Goal: Task Accomplishment & Management: Use online tool/utility

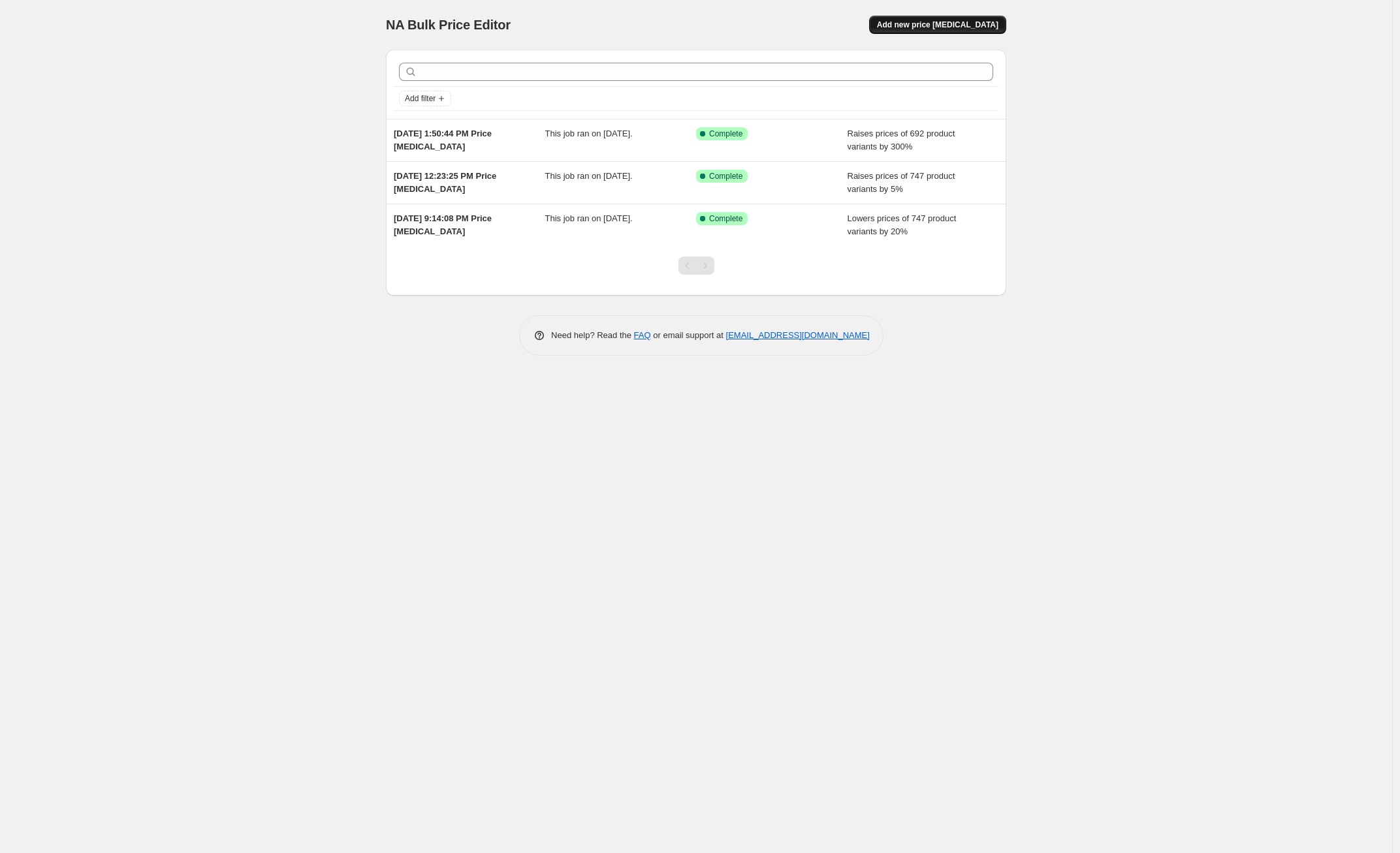
click at [982, 34] on button "Add new price [MEDICAL_DATA]" at bounding box center [937, 25] width 137 height 19
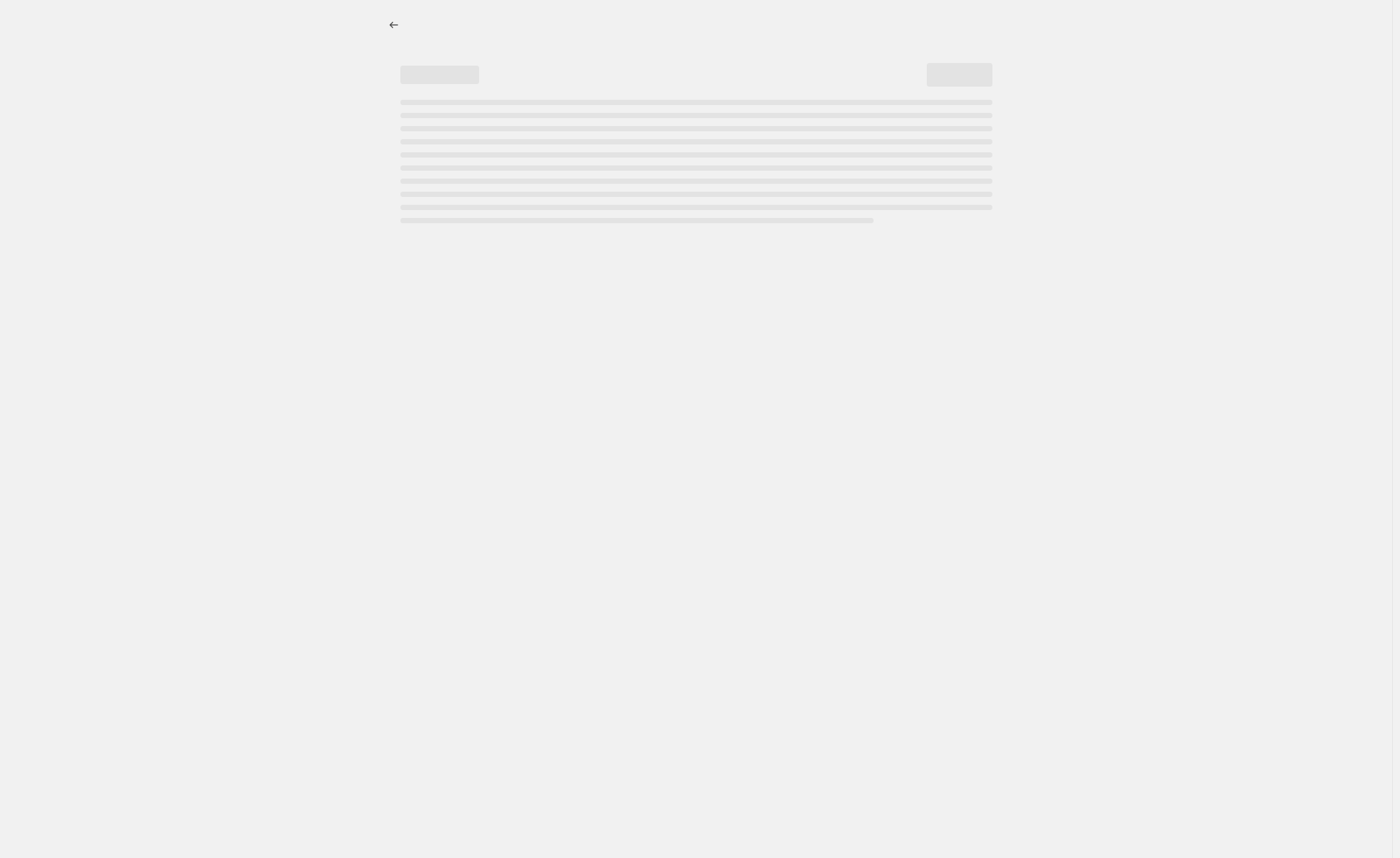
select select "percentage"
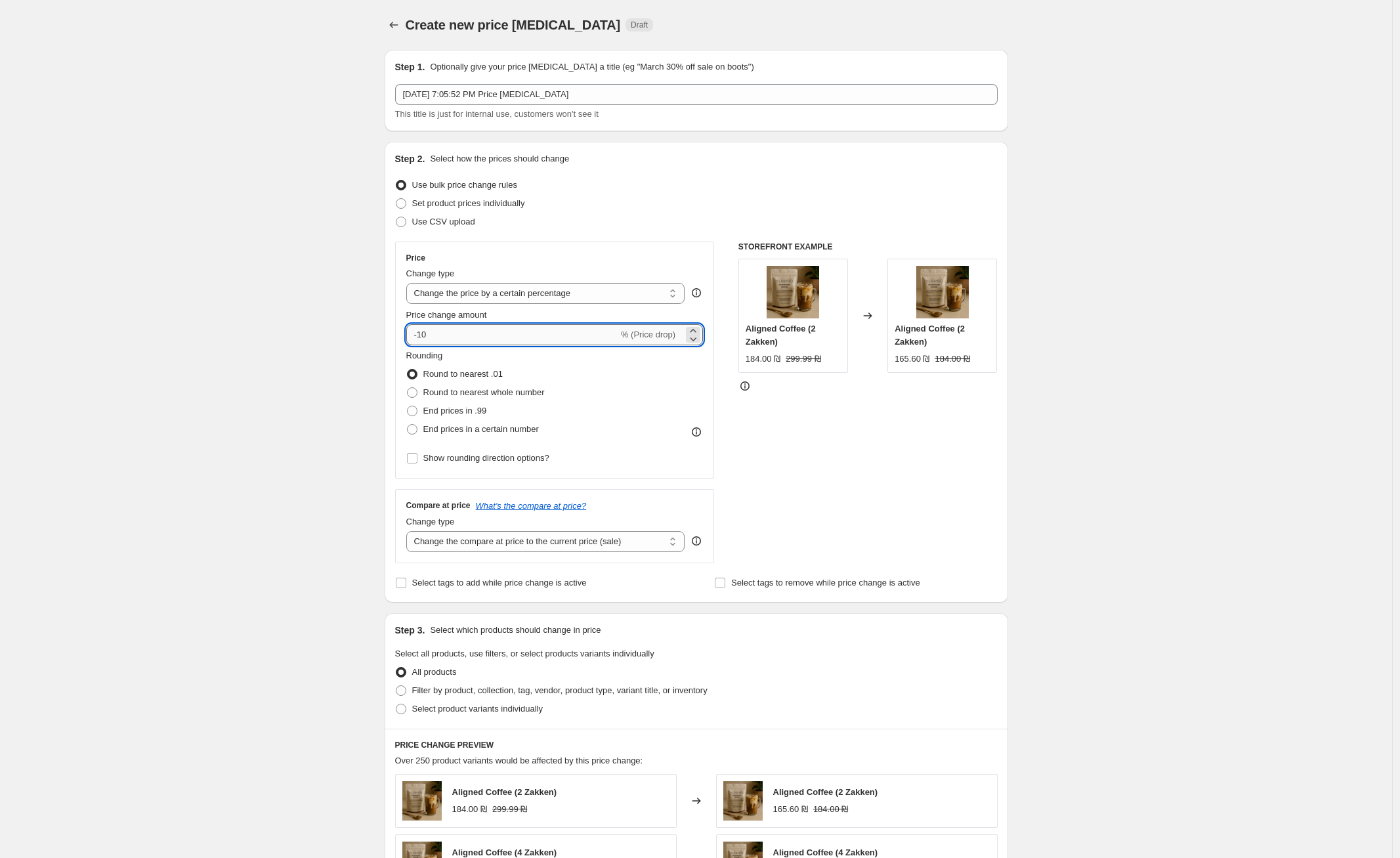
click at [497, 339] on input "-10" at bounding box center [512, 335] width 212 height 21
click at [605, 538] on select "Change the compare at price to the current price (sale) Change the compare at p…" at bounding box center [545, 542] width 279 height 21
select select "no_change"
click at [410, 531] on select "Change the compare at price to the current price (sale) Change the compare at p…" at bounding box center [545, 542] width 279 height 21
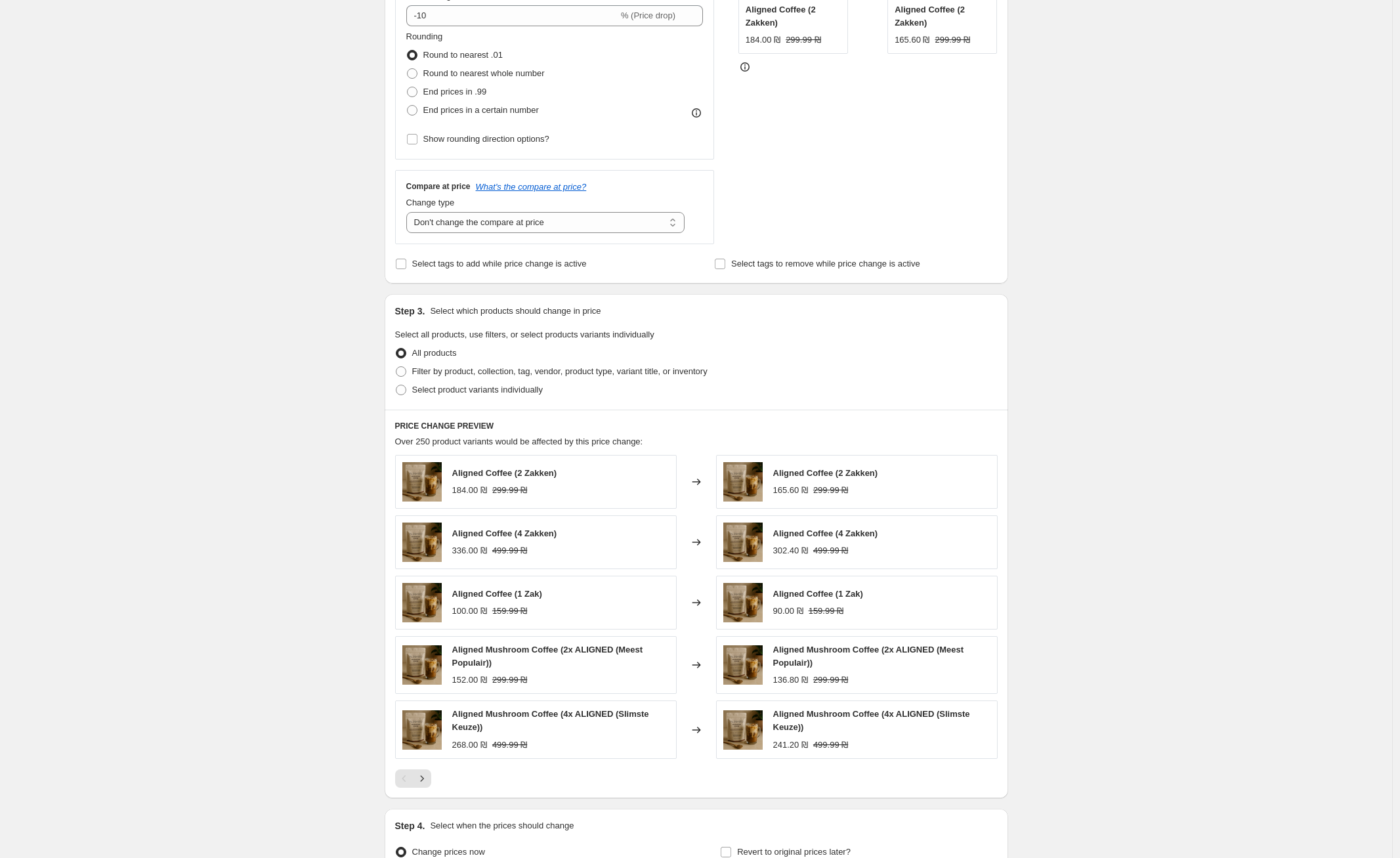
scroll to position [463, 0]
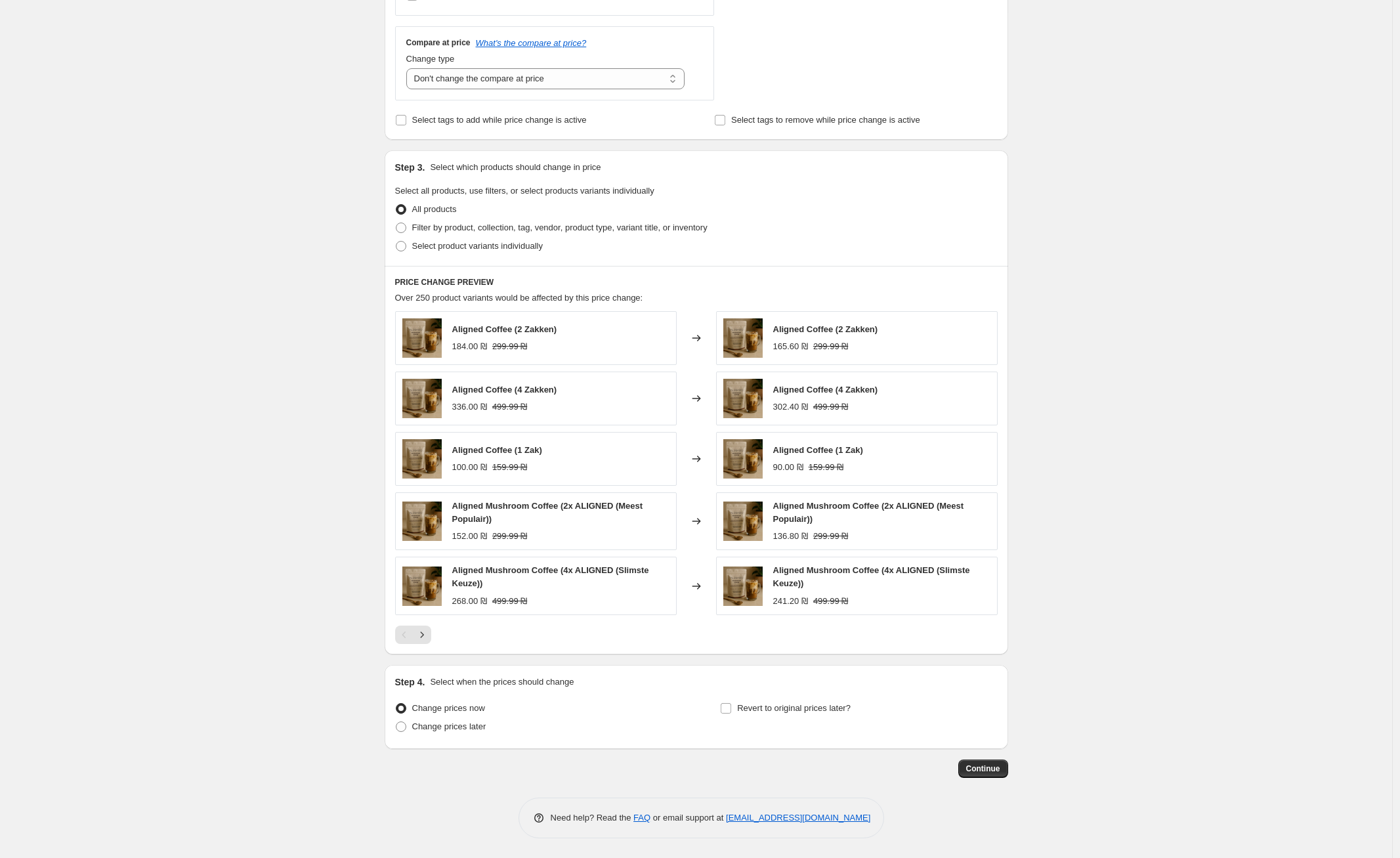
click at [413, 642] on div "Pagination" at bounding box center [404, 634] width 19 height 19
click at [418, 641] on button "Next" at bounding box center [422, 634] width 19 height 19
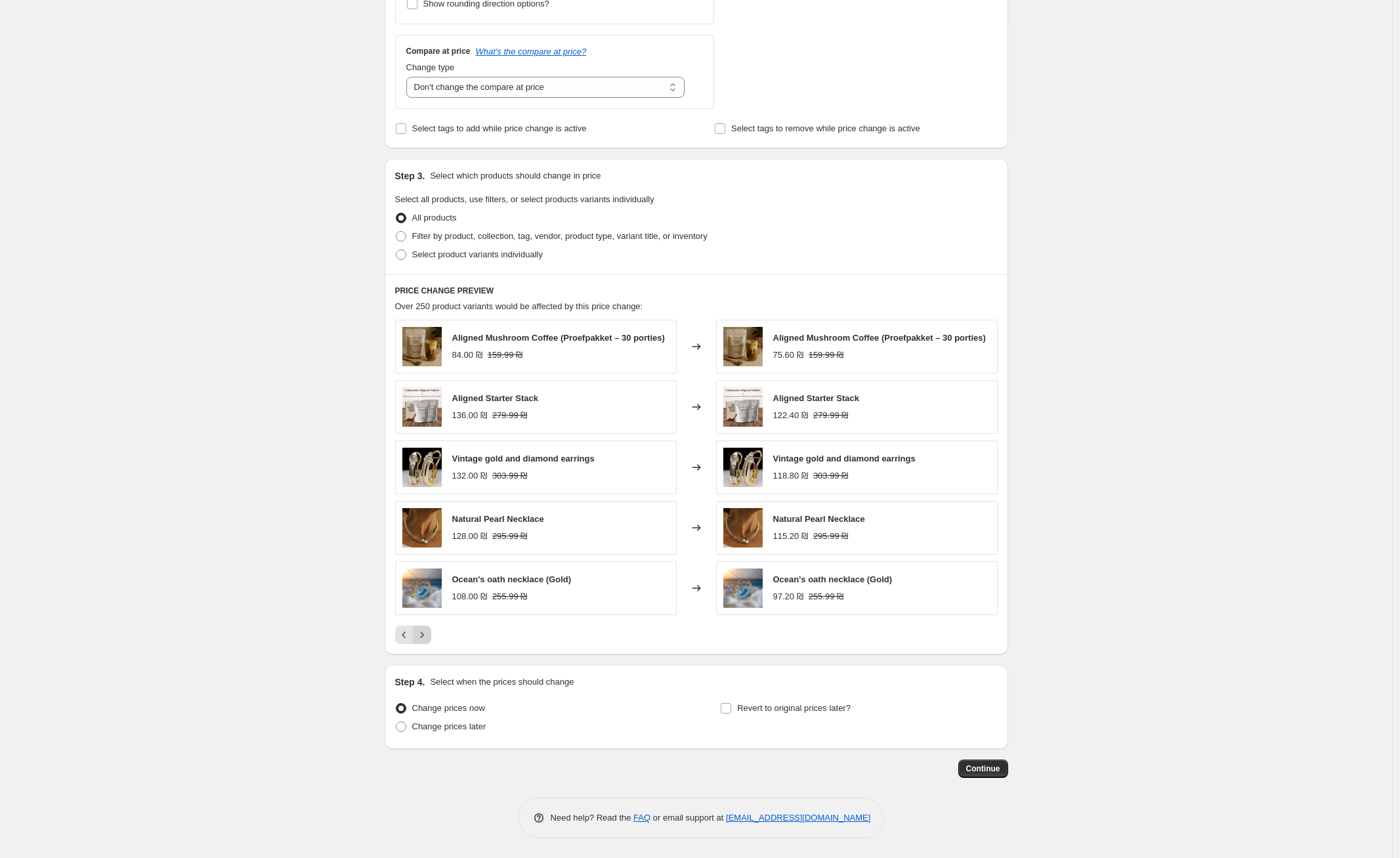
click at [422, 638] on icon "Next" at bounding box center [421, 634] width 13 height 13
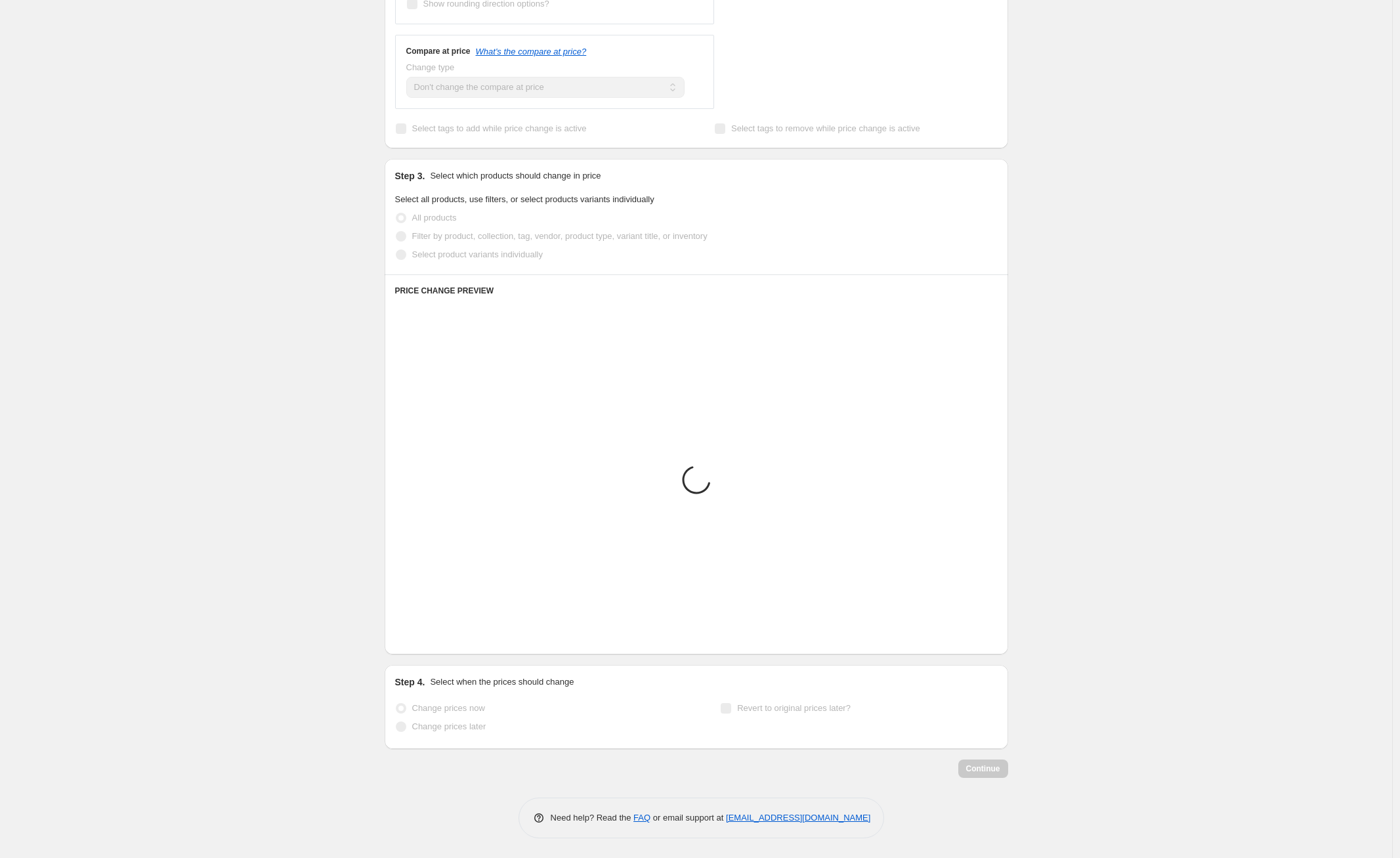
scroll to position [454, 0]
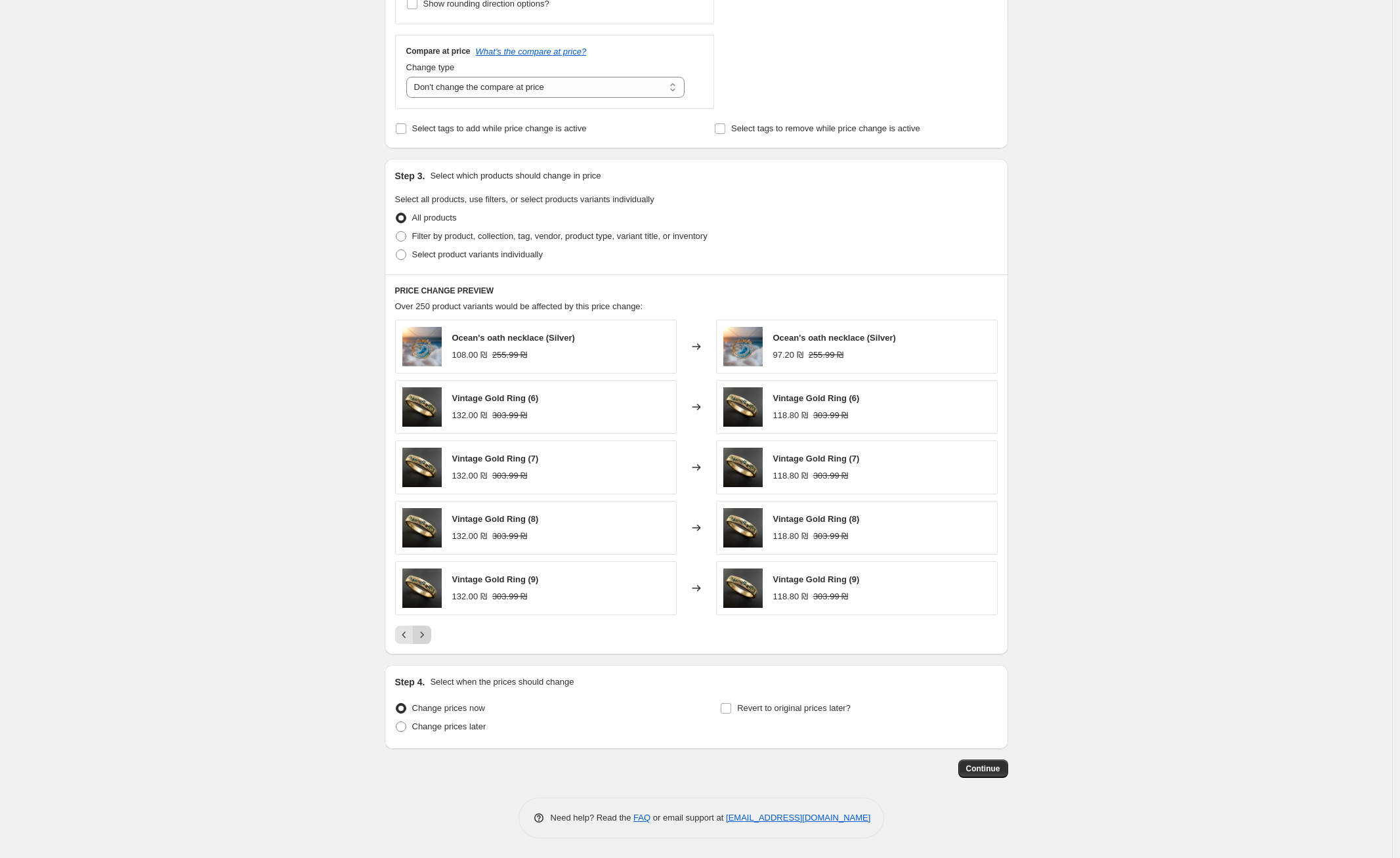
click at [431, 635] on button "Next" at bounding box center [422, 634] width 19 height 19
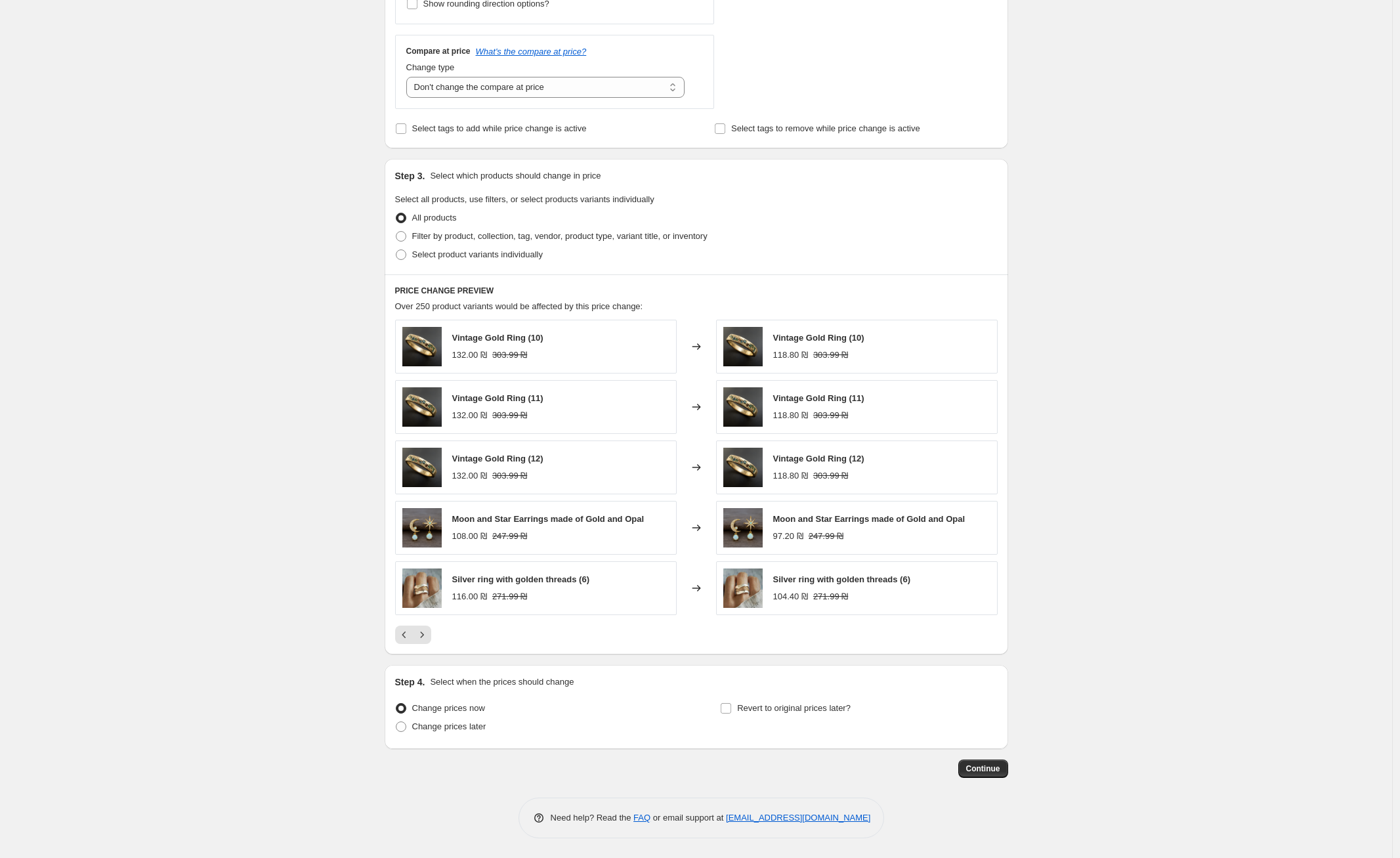
click at [415, 648] on div "PRICE CHANGE PREVIEW Over 250 product variants would be affected by this price …" at bounding box center [696, 464] width 623 height 380
click at [419, 641] on icon "Next" at bounding box center [421, 634] width 13 height 13
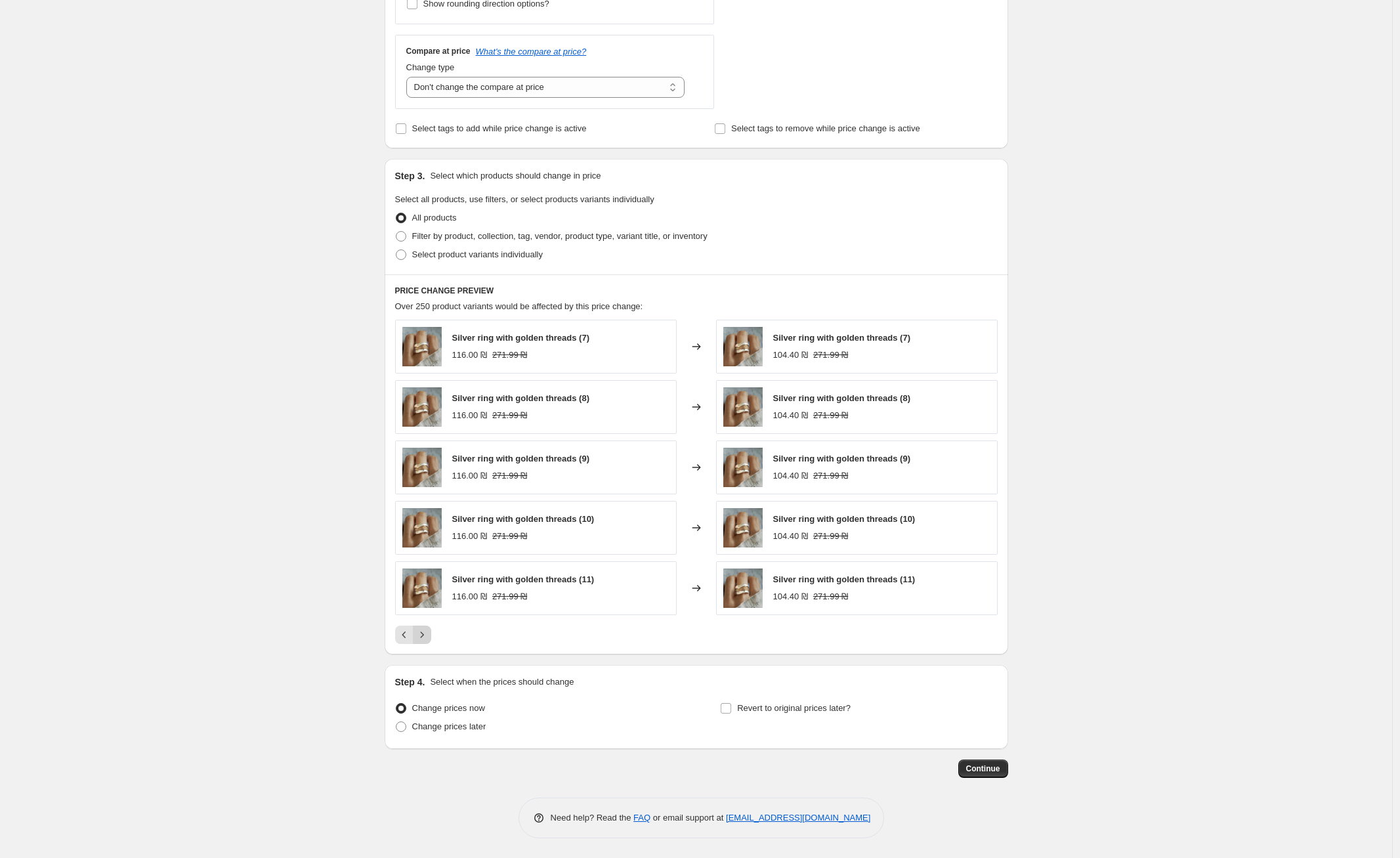
click at [427, 639] on icon "Next" at bounding box center [421, 634] width 13 height 13
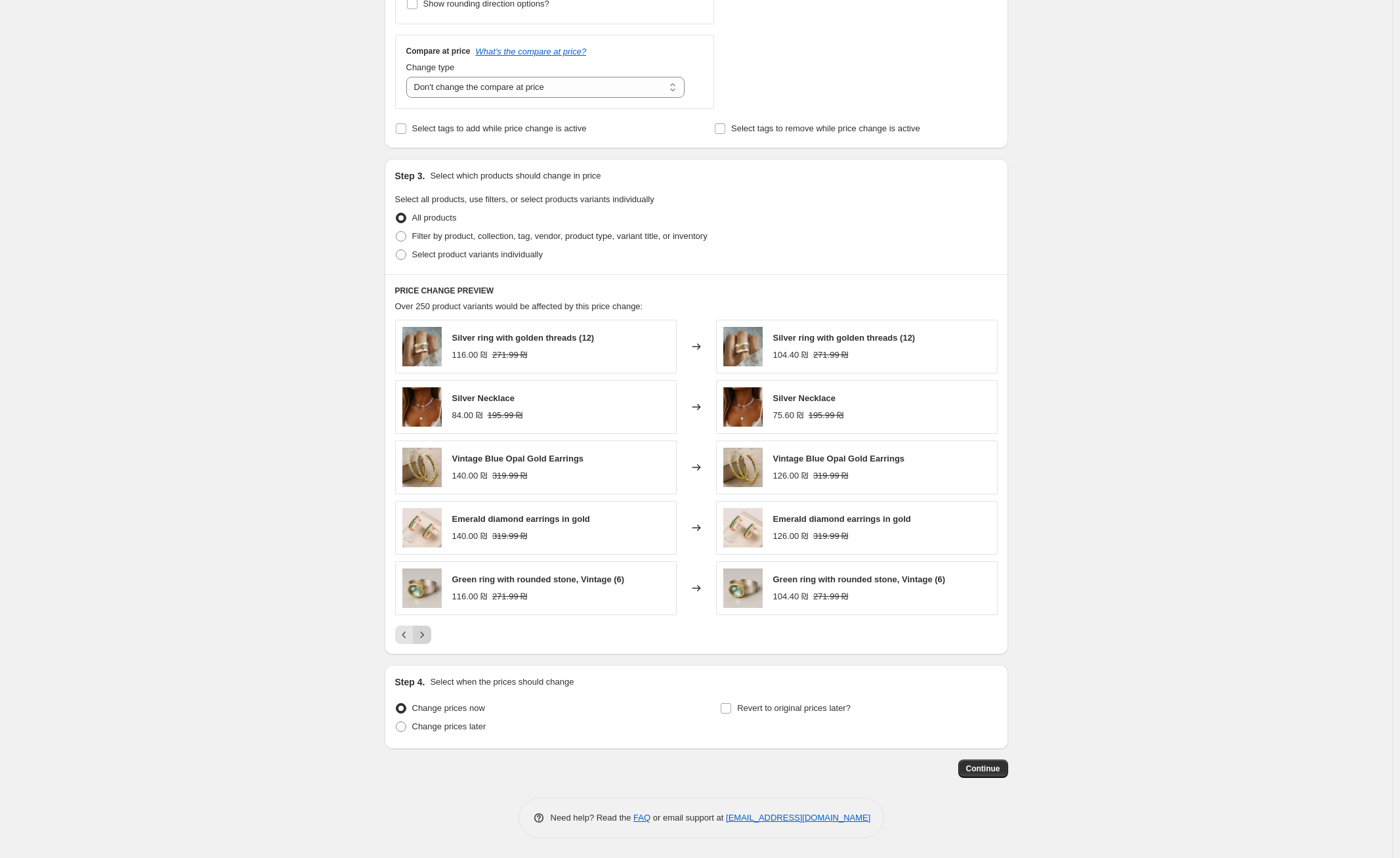
click at [428, 638] on icon "Next" at bounding box center [421, 634] width 13 height 13
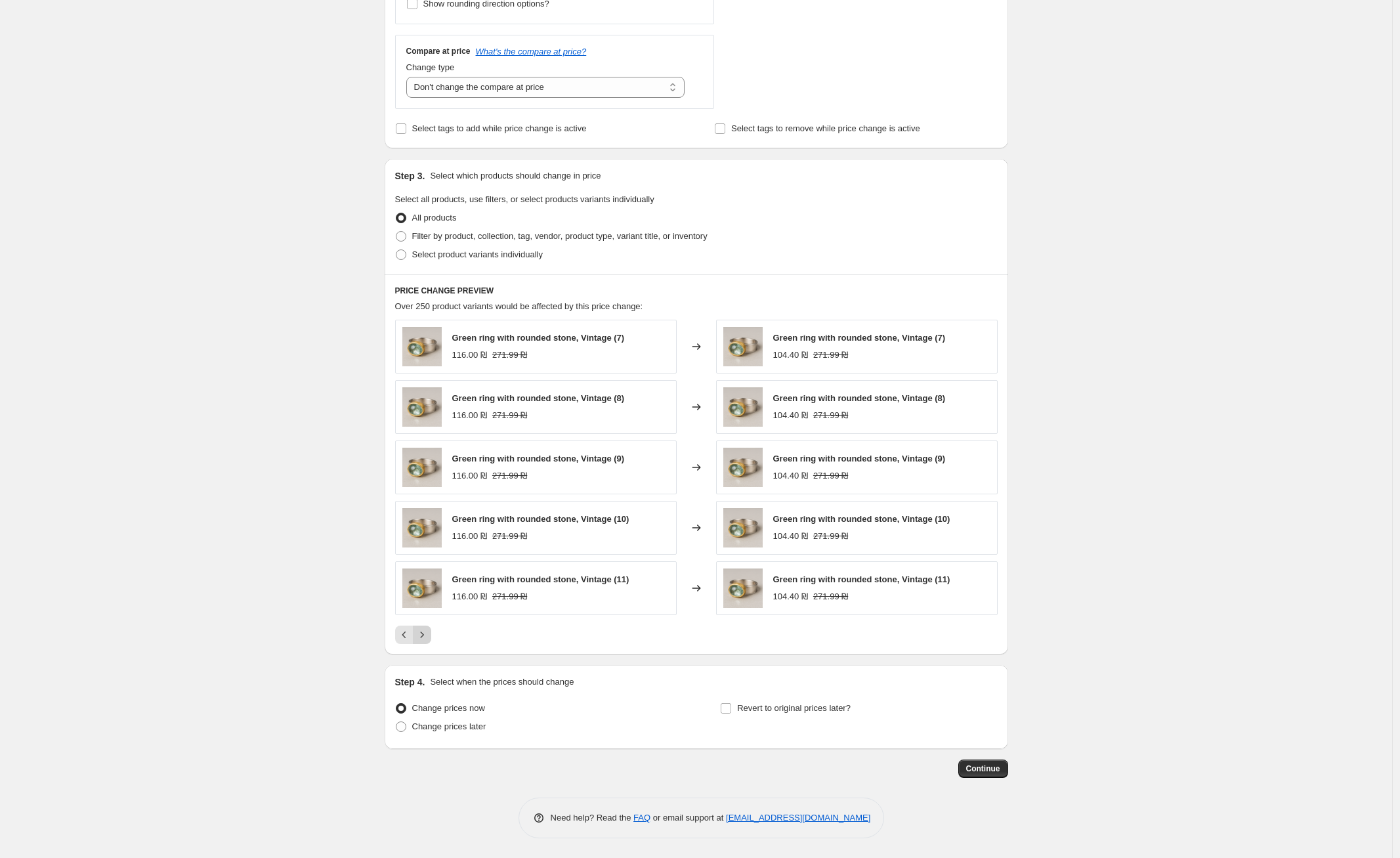
click at [428, 637] on icon "Next" at bounding box center [421, 634] width 13 height 13
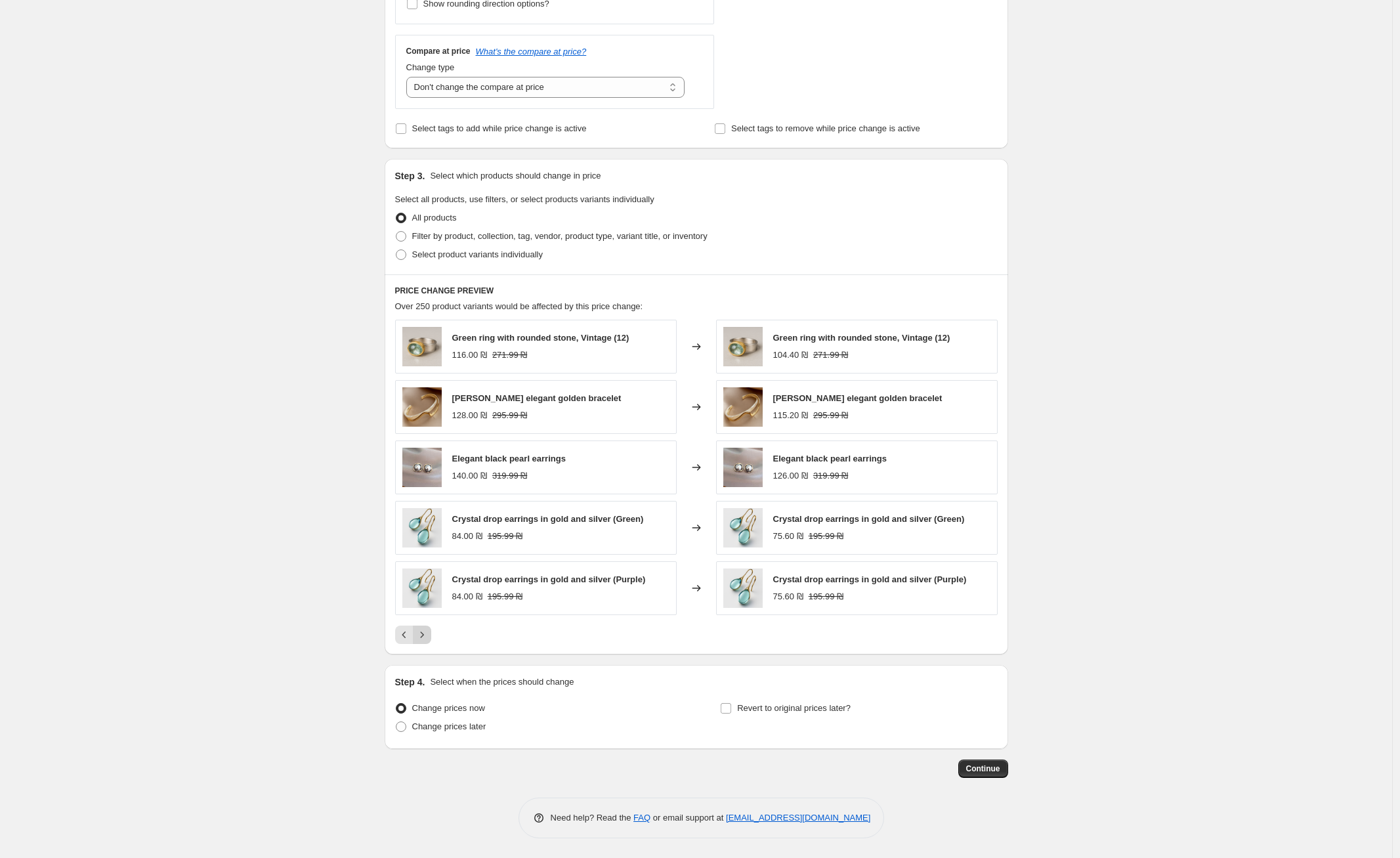
click at [428, 636] on icon "Next" at bounding box center [421, 634] width 13 height 13
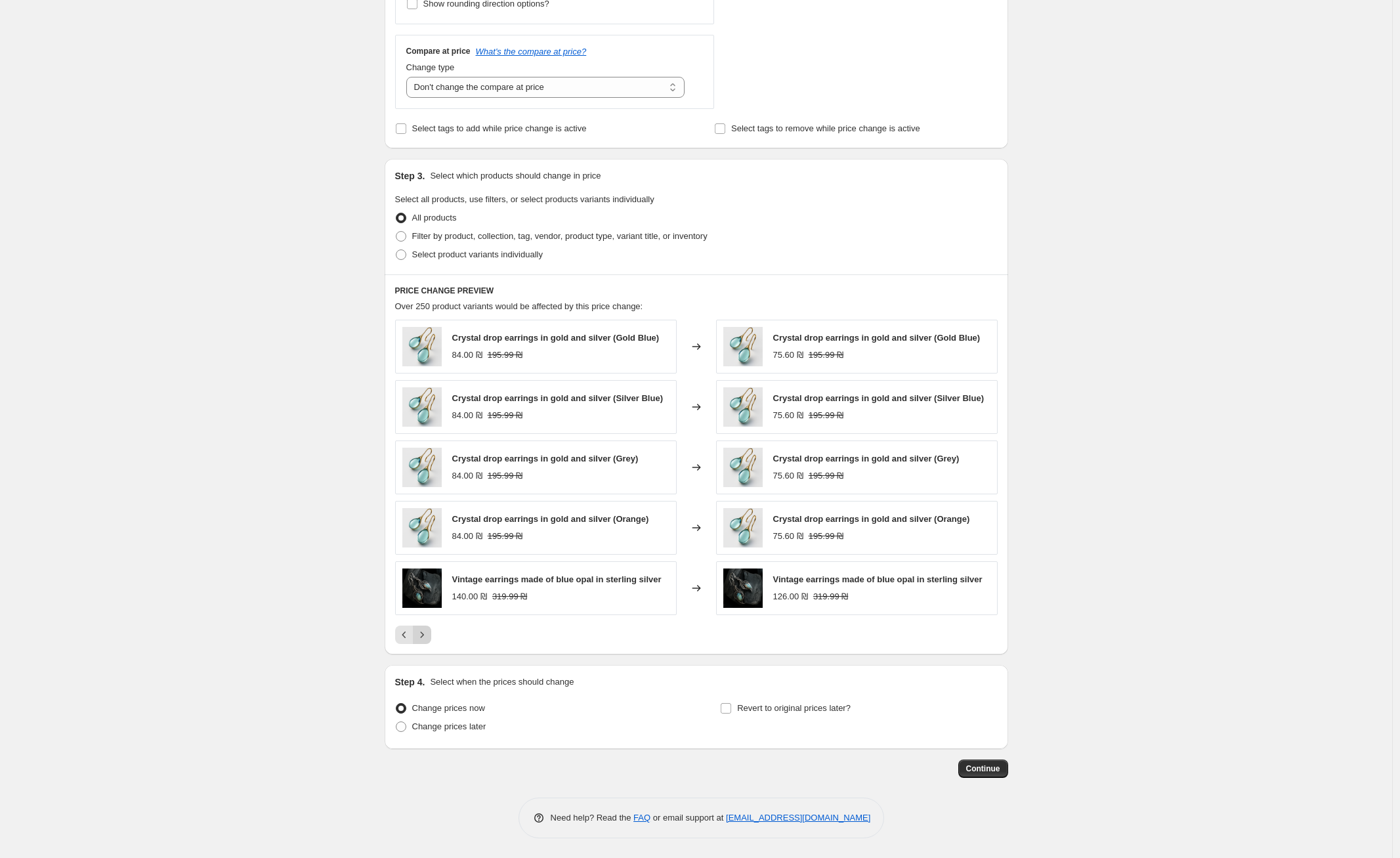
click at [428, 636] on icon "Next" at bounding box center [421, 634] width 13 height 13
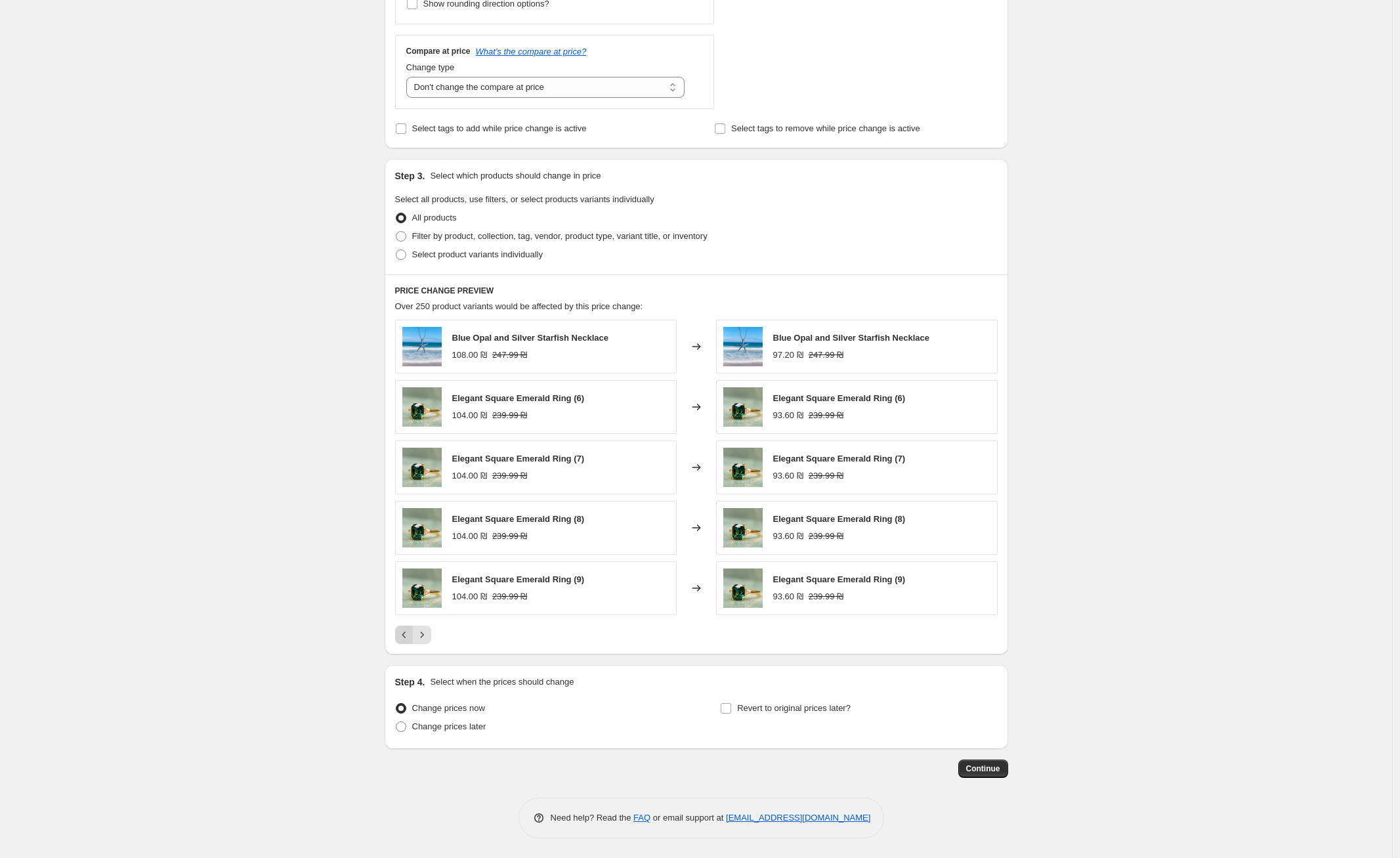
click at [405, 633] on icon "Previous" at bounding box center [404, 634] width 13 height 13
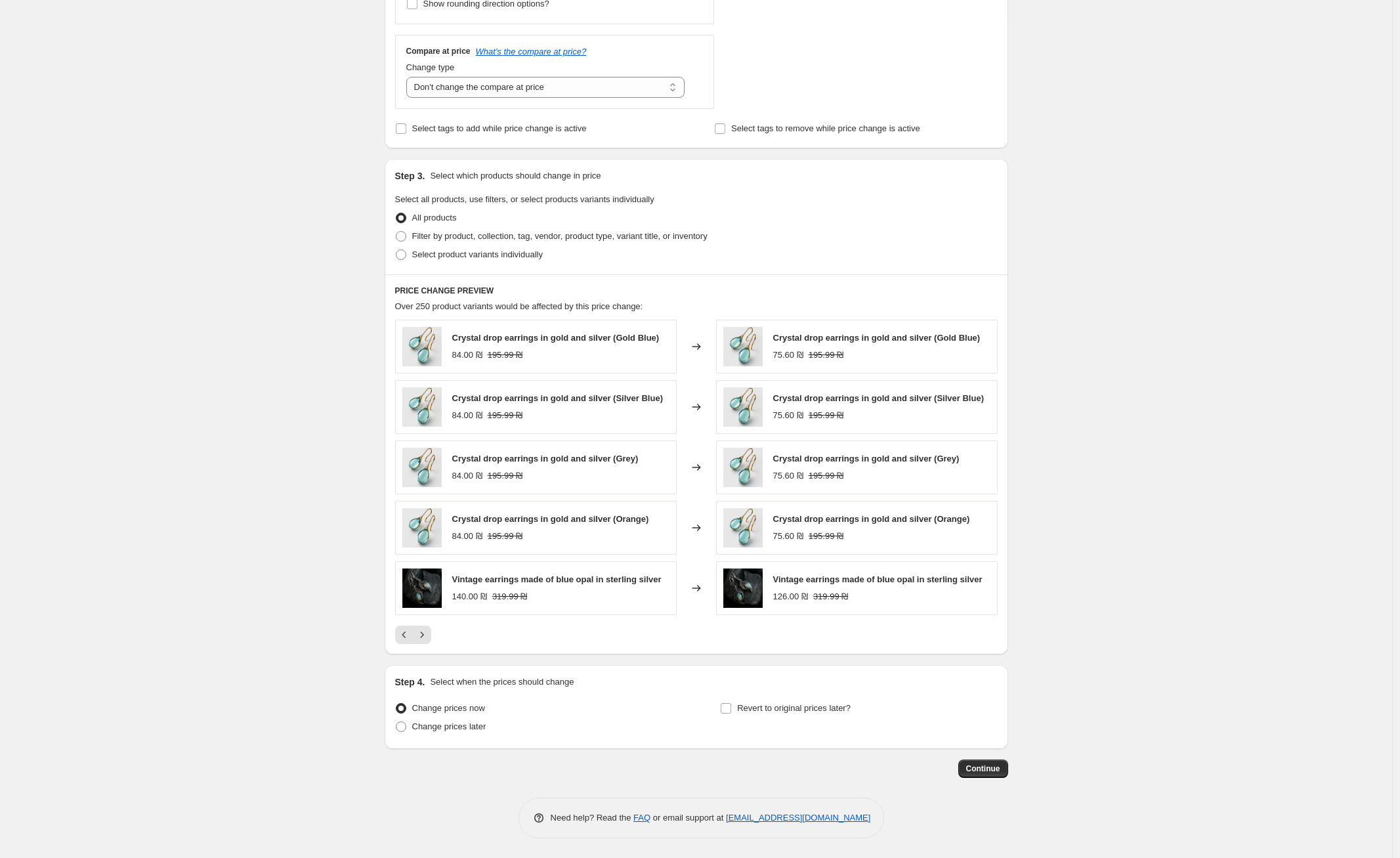
scroll to position [0, 0]
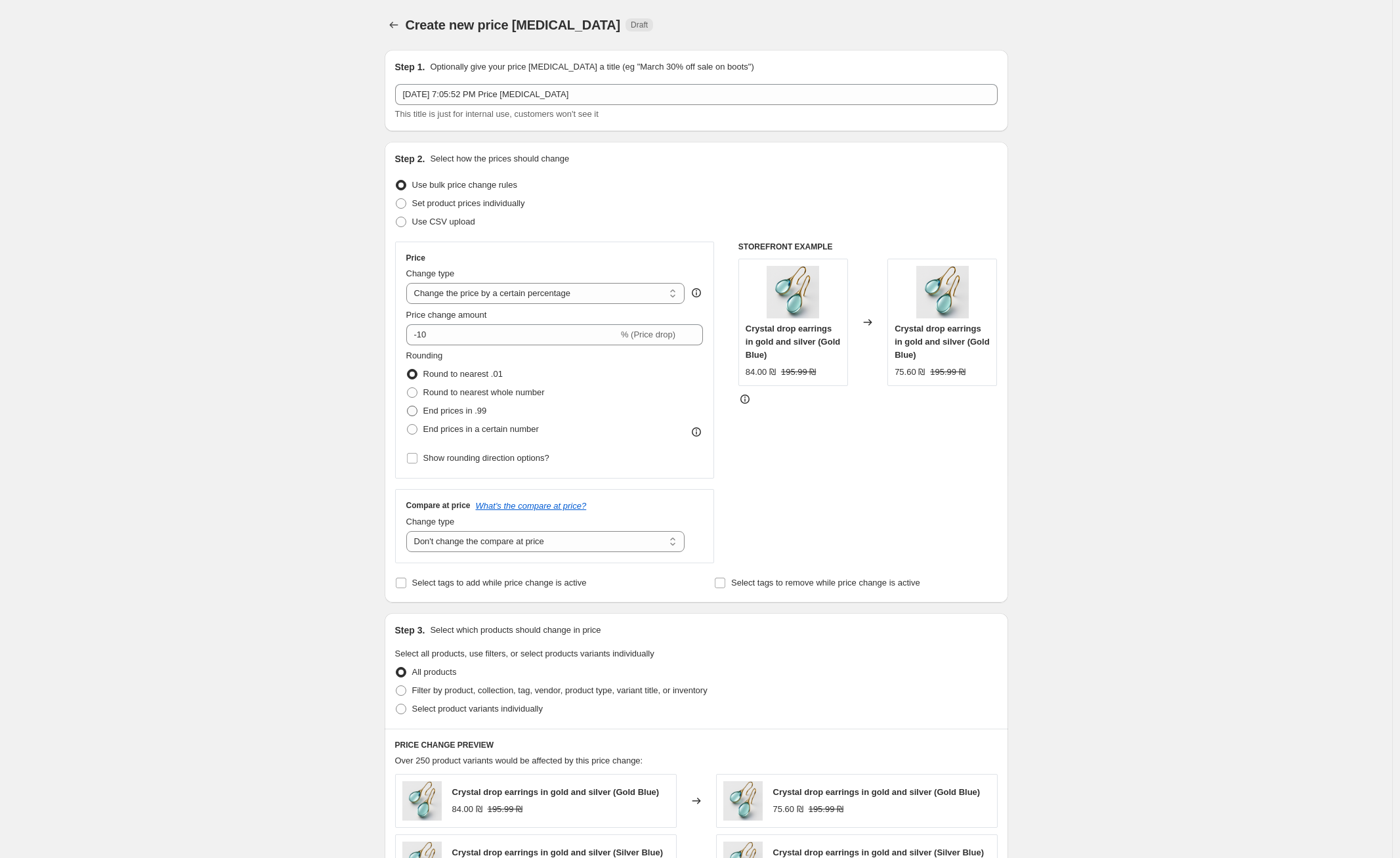
click at [461, 409] on span "End prices in .99" at bounding box center [454, 410] width 63 height 10
click at [408, 406] on input "End prices in .99" at bounding box center [407, 405] width 1 height 1
radio input "true"
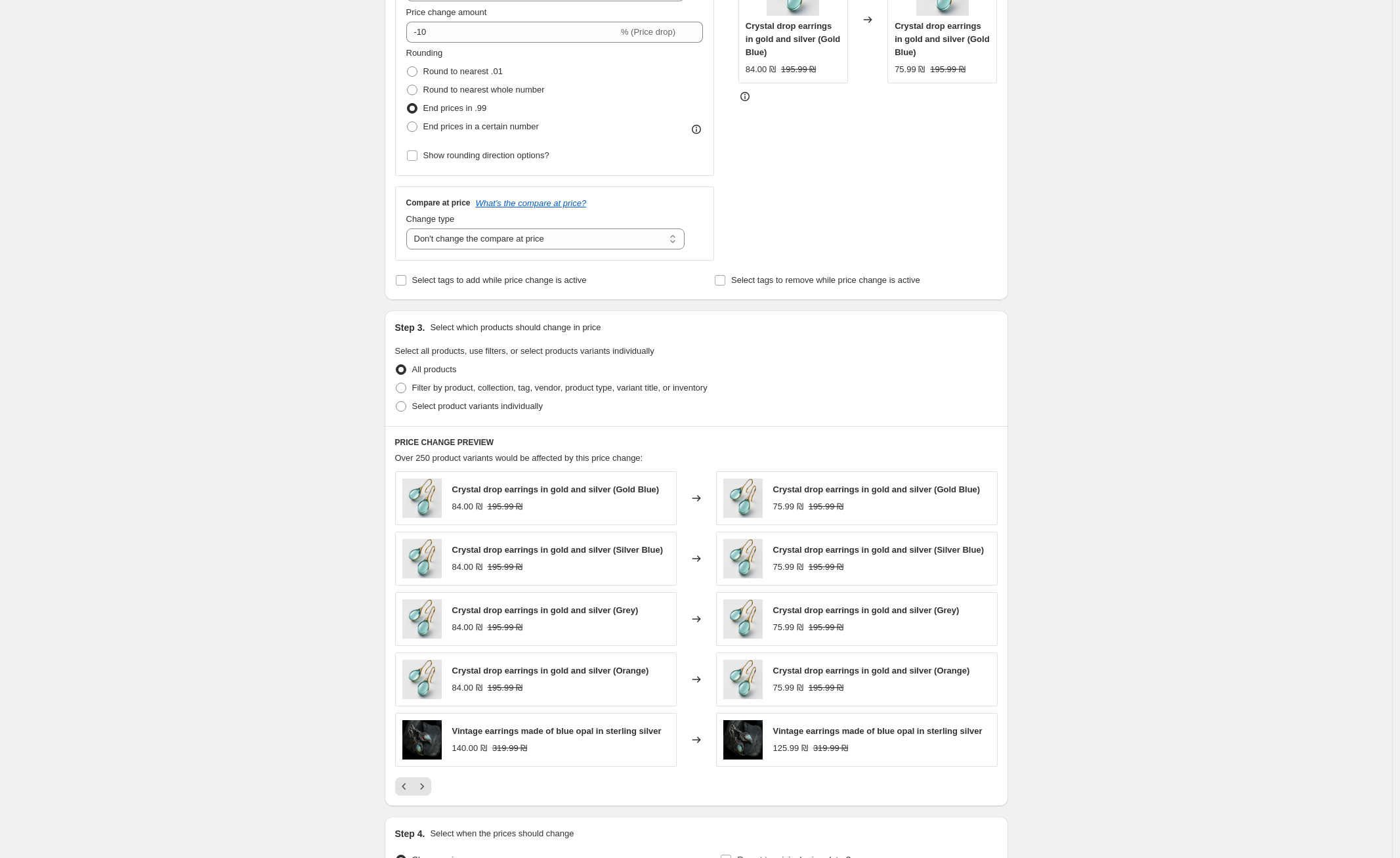
scroll to position [343, 0]
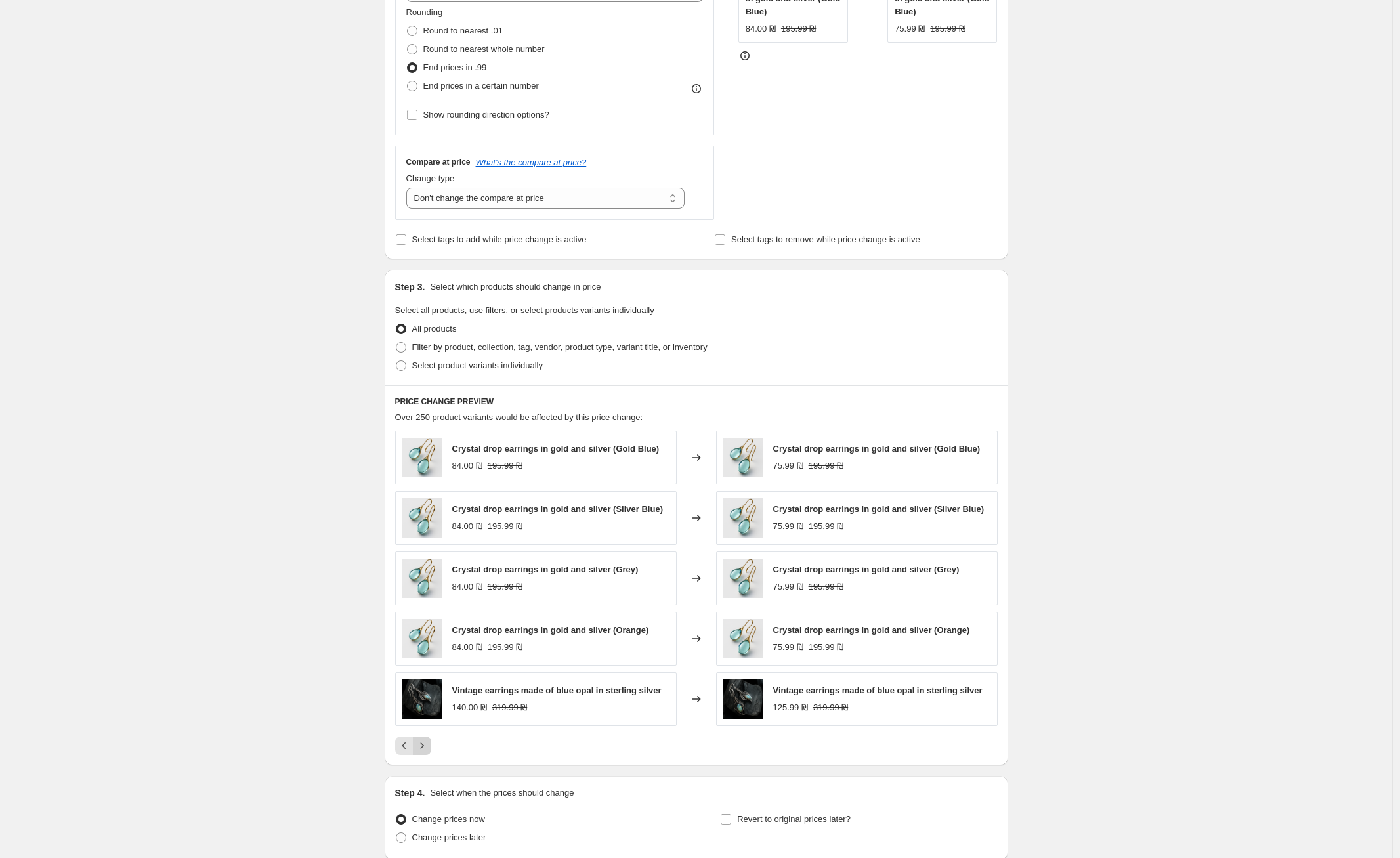
click at [426, 740] on icon "Next" at bounding box center [421, 746] width 13 height 13
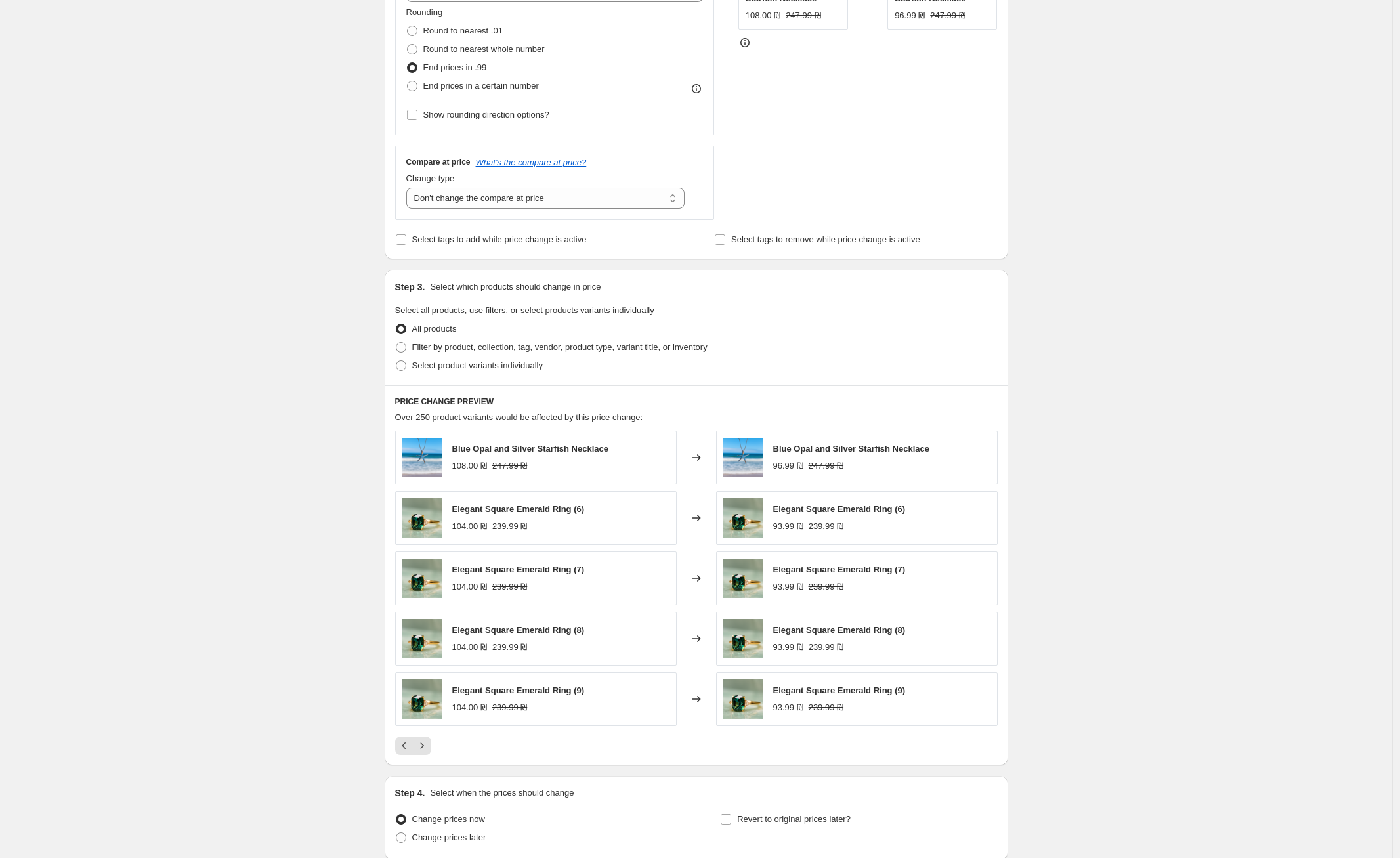
scroll to position [9, 0]
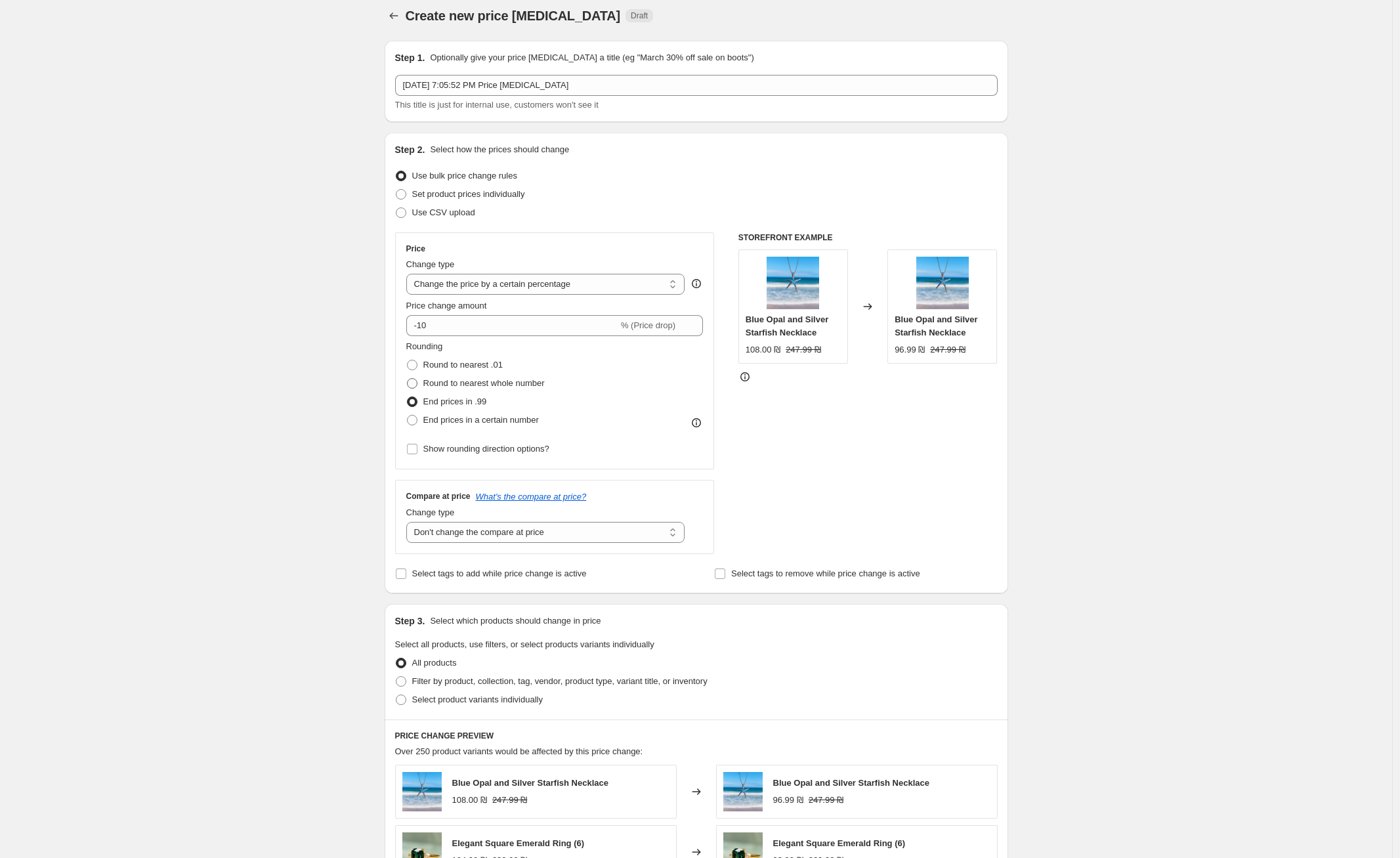
click at [435, 382] on span "Round to nearest whole number" at bounding box center [484, 382] width 121 height 10
click at [408, 379] on input "Round to nearest whole number" at bounding box center [407, 378] width 1 height 1
radio input "true"
click at [566, 535] on select "Change the compare at price to the current price (sale) Change the compare at p…" at bounding box center [545, 533] width 279 height 21
select select "by"
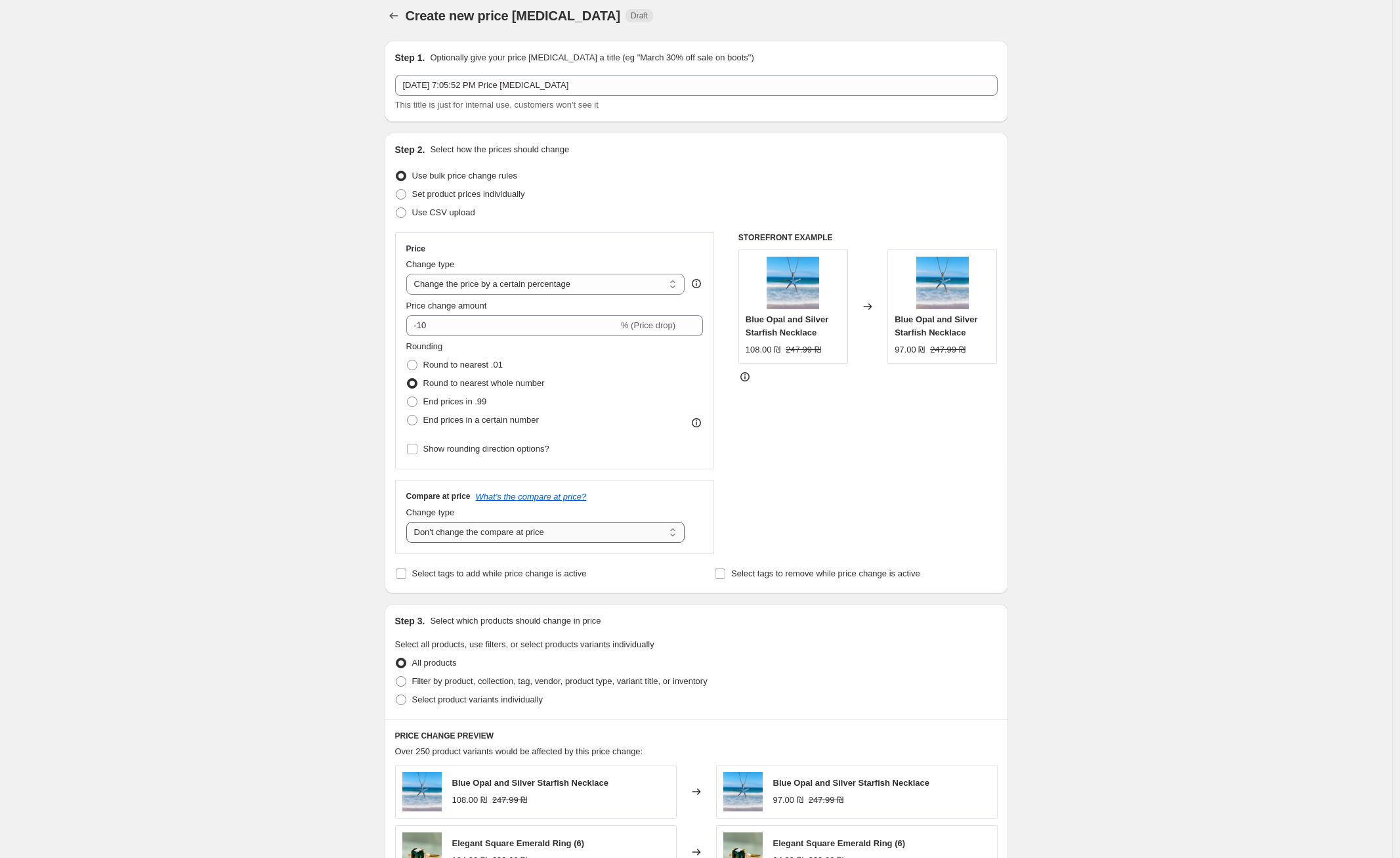
click at [410, 522] on select "Change the compare at price to the current price (sale) Change the compare at p…" at bounding box center [545, 533] width 279 height 21
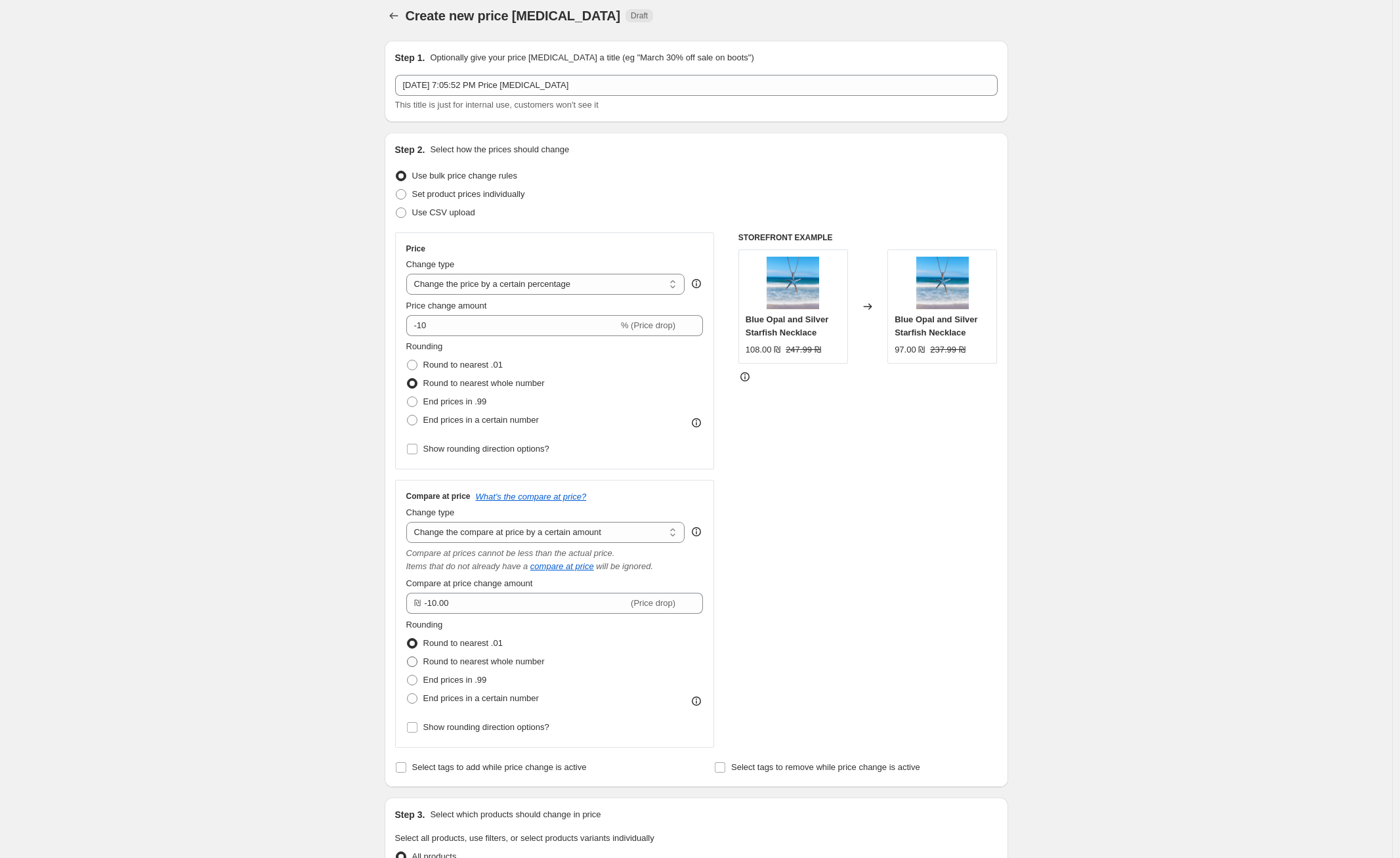
click at [492, 662] on span "Round to nearest whole number" at bounding box center [484, 661] width 121 height 10
click at [408, 658] on input "Round to nearest whole number" at bounding box center [407, 657] width 1 height 1
radio input "true"
click at [502, 693] on span "End prices in a certain number" at bounding box center [481, 698] width 116 height 10
click at [408, 693] on input "End prices in a certain number" at bounding box center [407, 693] width 1 height 1
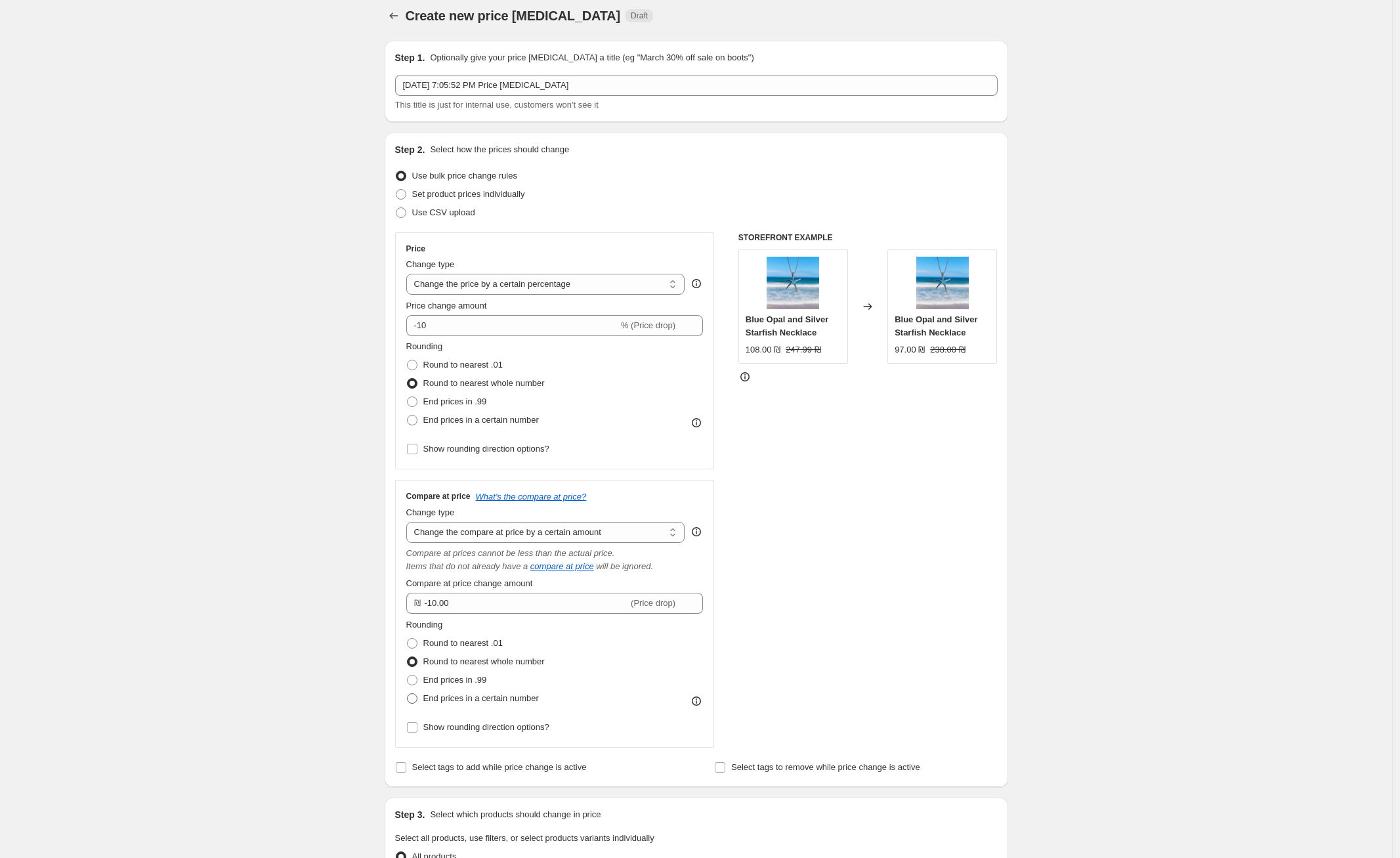
radio input "true"
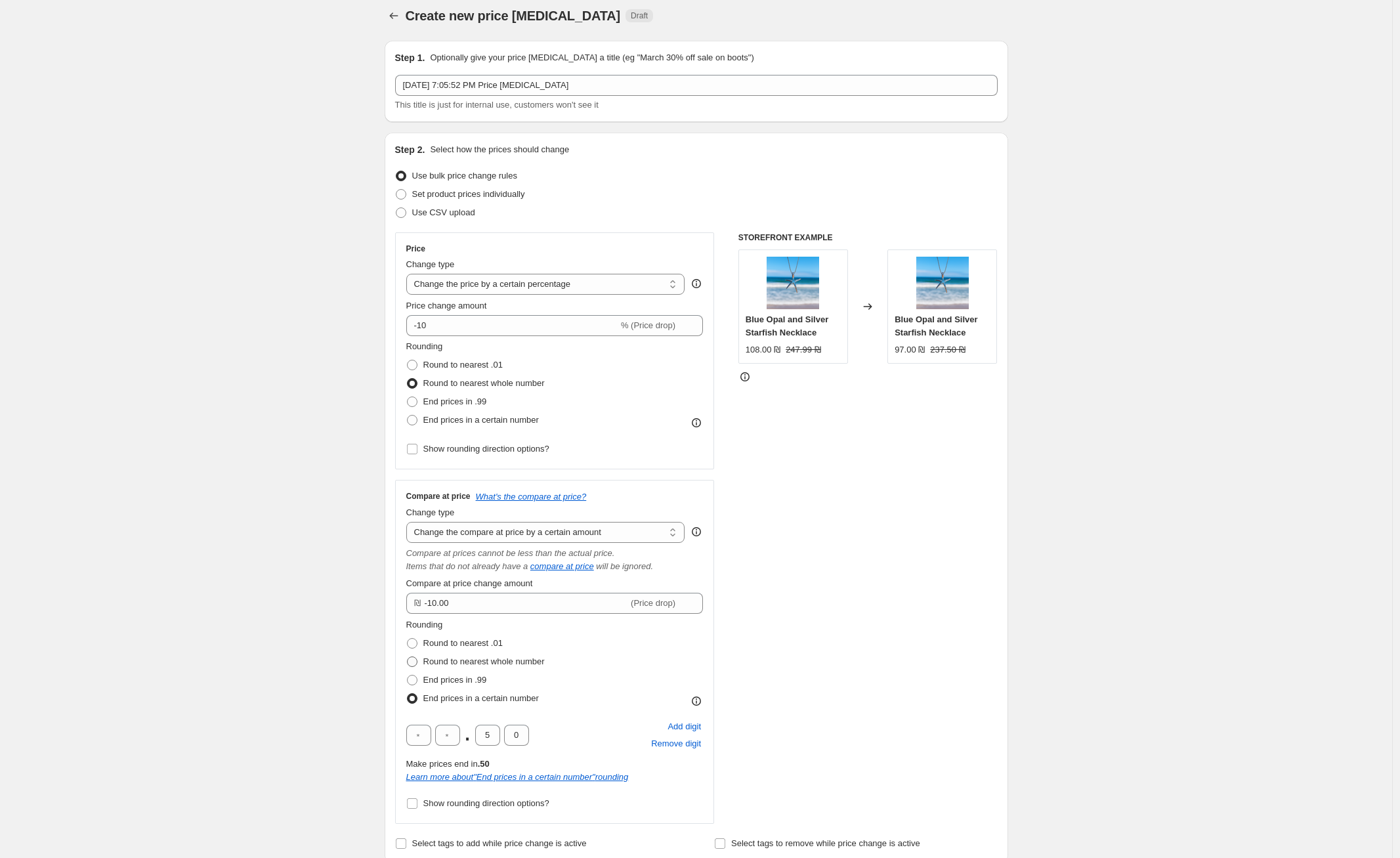
click at [483, 667] on span "Round to nearest whole number" at bounding box center [484, 661] width 121 height 13
click at [408, 658] on input "Round to nearest whole number" at bounding box center [407, 657] width 1 height 1
radio input "true"
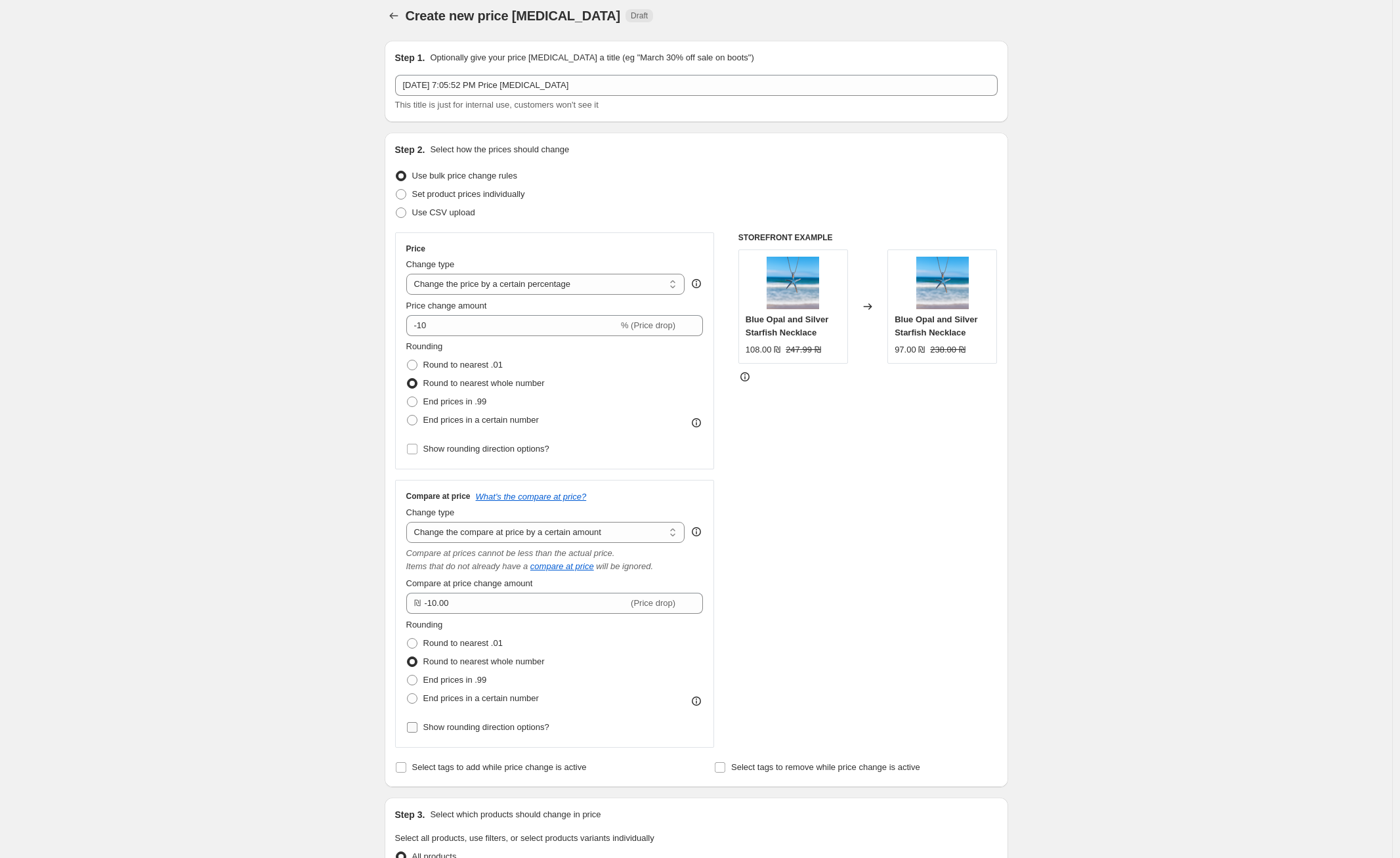
click at [502, 725] on span "Show rounding direction options?" at bounding box center [485, 727] width 126 height 10
click at [418, 725] on input "Show rounding direction options?" at bounding box center [412, 728] width 11 height 11
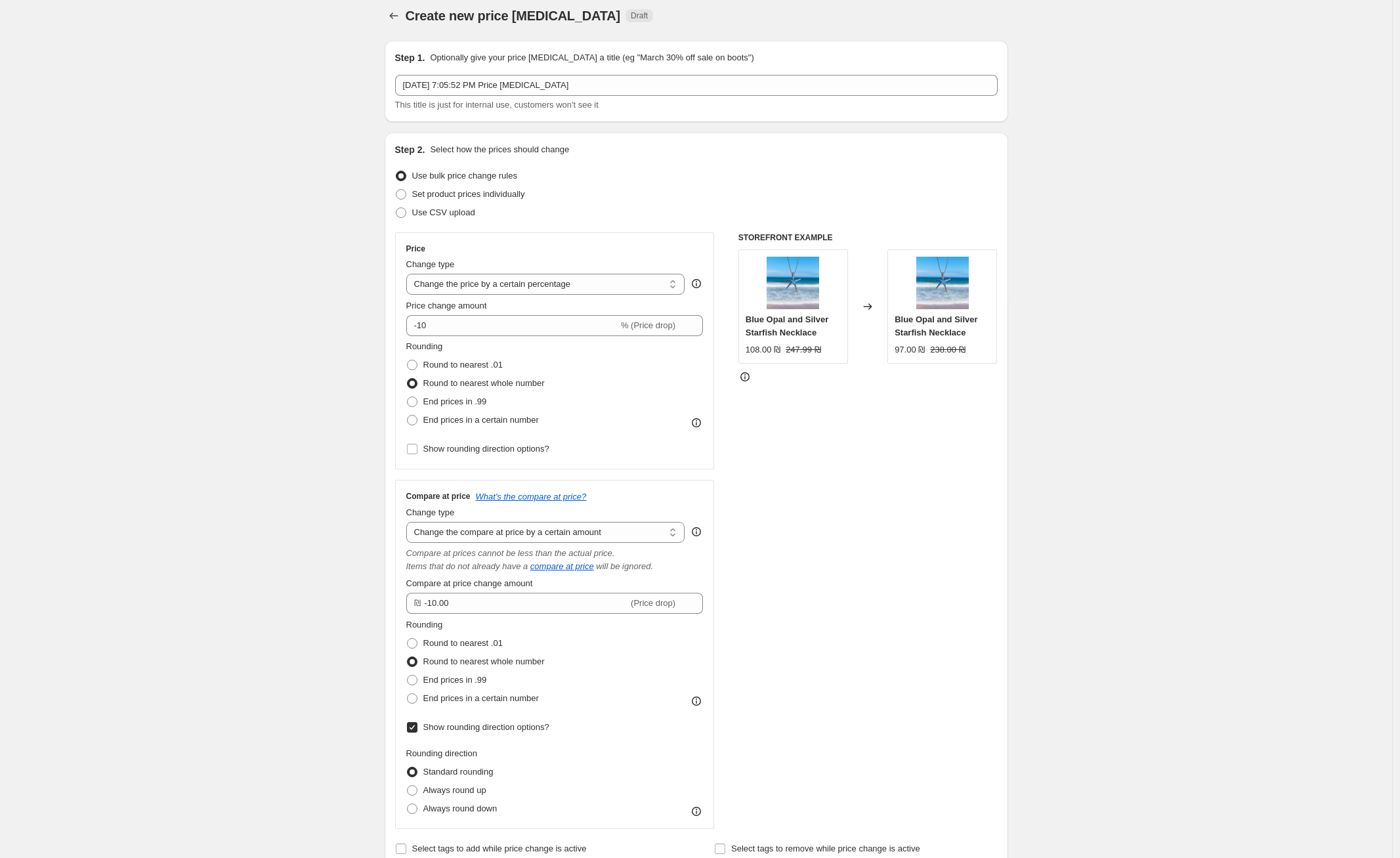
click at [502, 727] on span "Show rounding direction options?" at bounding box center [485, 727] width 126 height 10
click at [418, 727] on input "Show rounding direction options?" at bounding box center [412, 728] width 11 height 11
checkbox input "false"
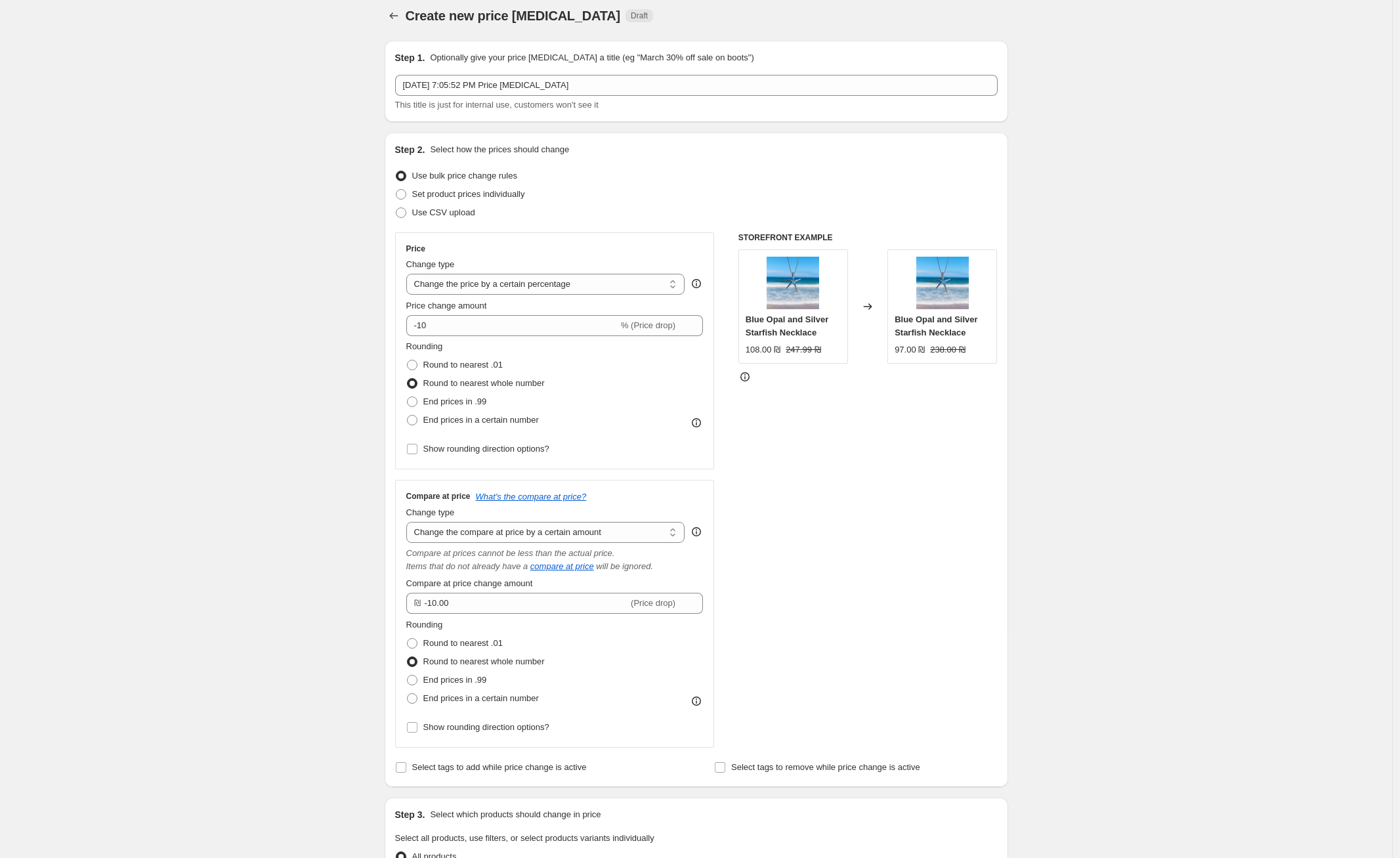
click at [473, 660] on span "Round to nearest whole number" at bounding box center [484, 661] width 121 height 10
click at [408, 658] on input "Round to nearest whole number" at bounding box center [407, 657] width 1 height 1
click at [639, 601] on span "(Price drop)" at bounding box center [653, 602] width 45 height 10
click at [619, 545] on div "Compare at price What's the compare at price? Change type Change the compare at…" at bounding box center [555, 614] width 297 height 246
click at [630, 535] on select "Change the compare at price to the current price (sale) Change the compare at p…" at bounding box center [545, 533] width 279 height 21
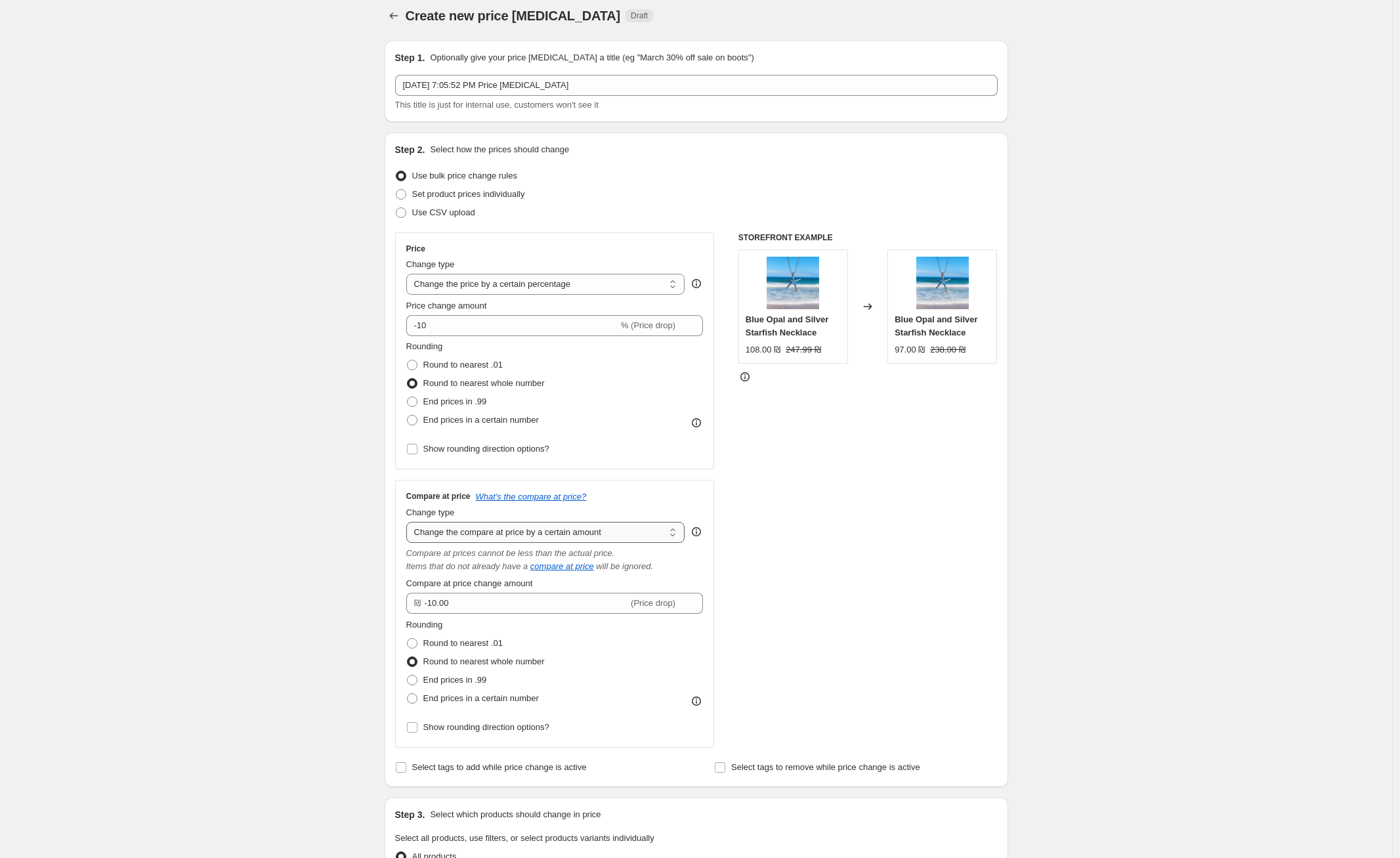
select select "no_change"
click at [410, 522] on select "Change the compare at price to the current price (sale) Change the compare at p…" at bounding box center [545, 533] width 279 height 21
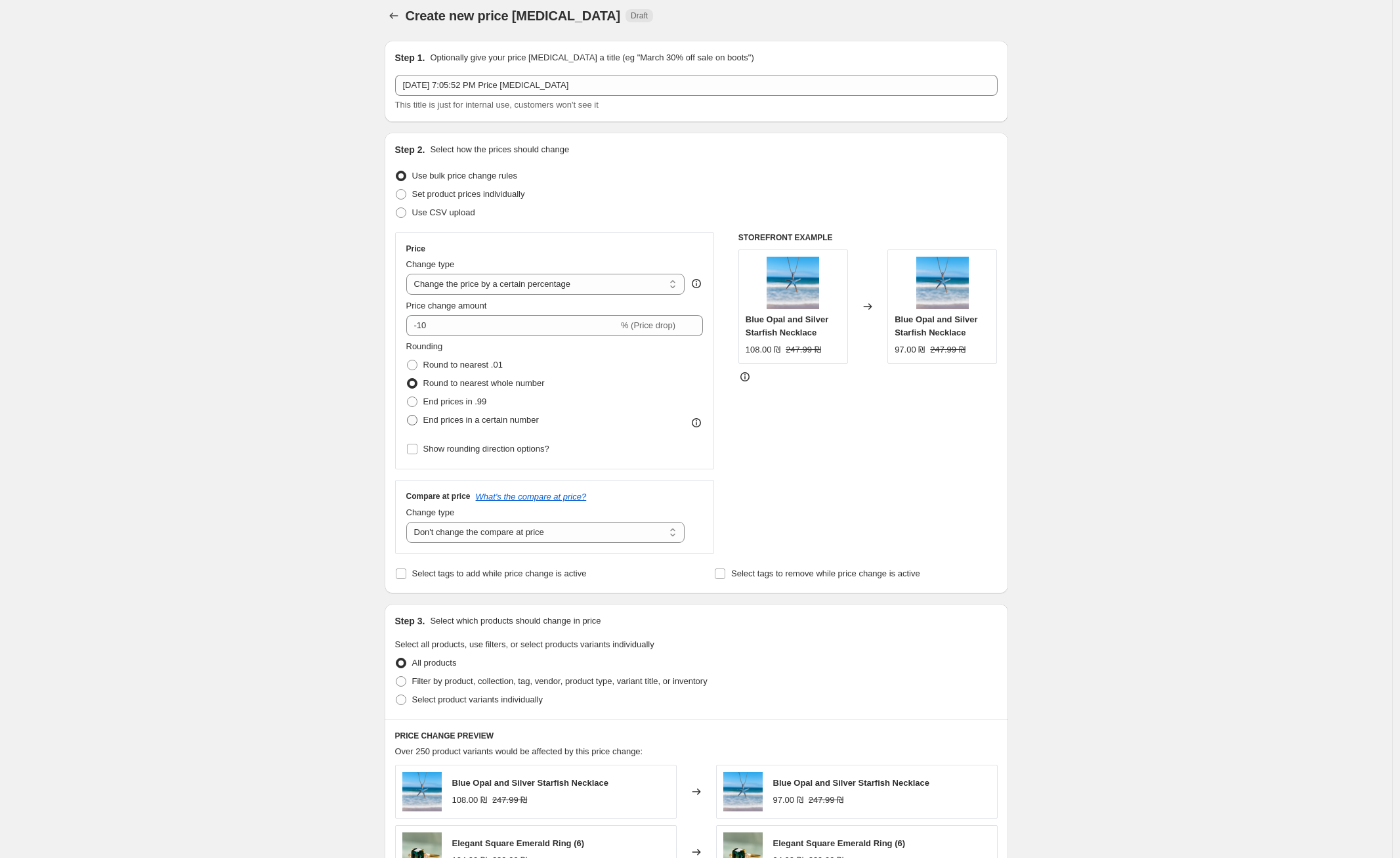
click at [470, 422] on span "End prices in a certain number" at bounding box center [481, 420] width 116 height 10
click at [408, 415] on input "End prices in a certain number" at bounding box center [407, 415] width 1 height 1
radio input "true"
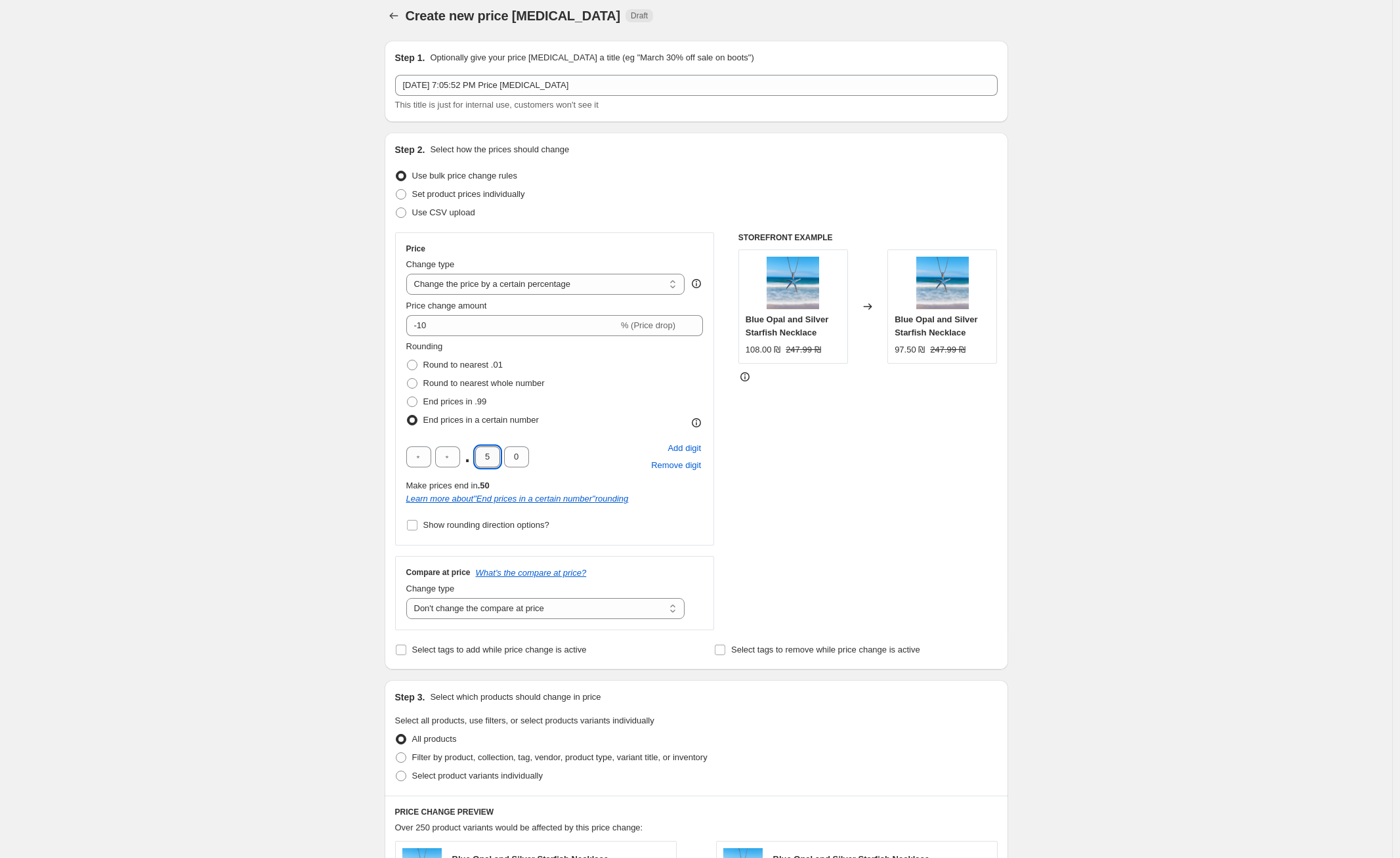
click at [495, 458] on input "5" at bounding box center [488, 457] width 25 height 21
click at [625, 444] on div ". 5 0 Add digit Remove digit" at bounding box center [555, 457] width 297 height 34
click at [492, 460] on input "5" at bounding box center [488, 457] width 25 height 21
click at [493, 459] on input "5" at bounding box center [488, 457] width 25 height 21
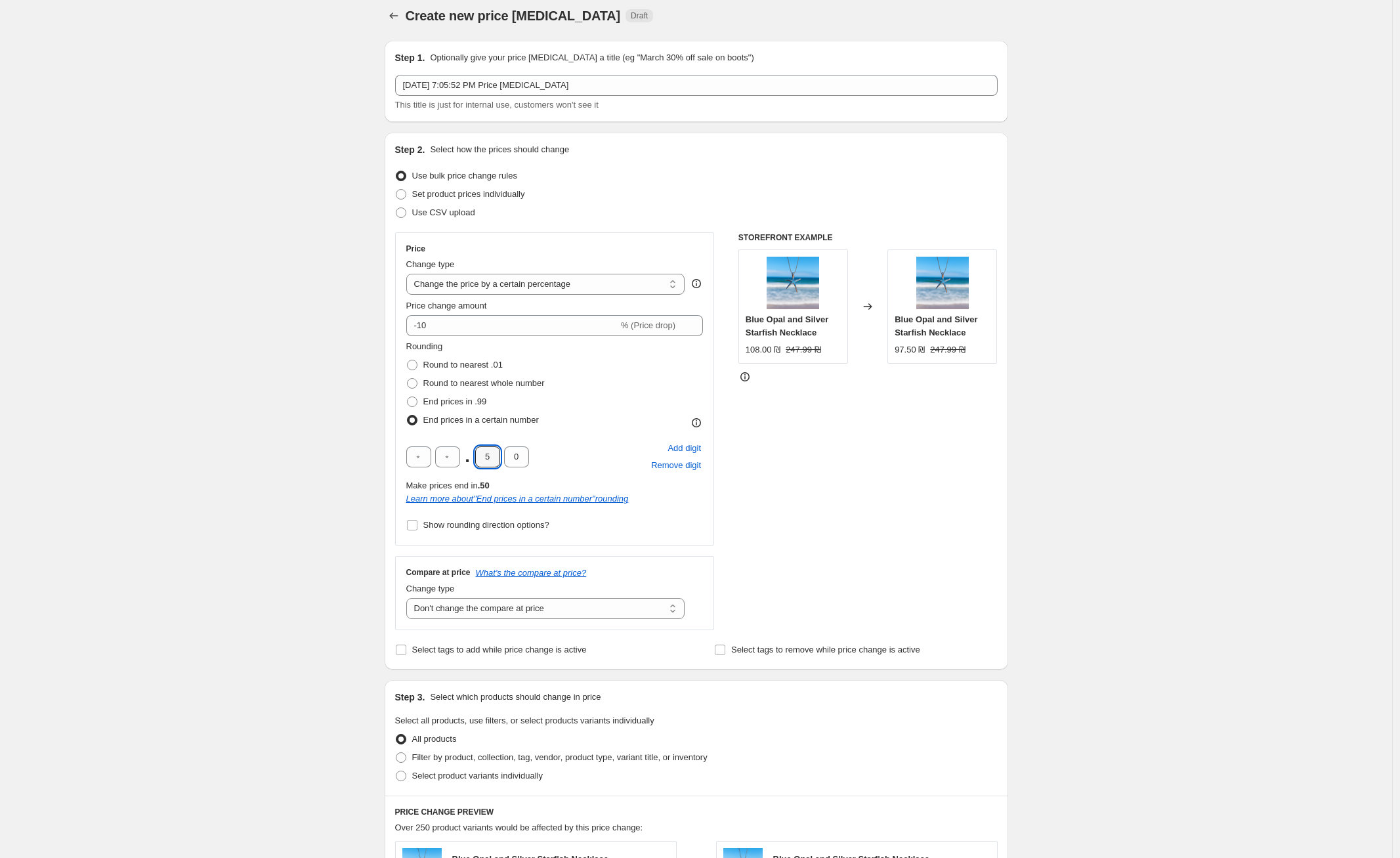
click at [580, 437] on div "Rounding Round to nearest .01 Round to nearest whole number End prices in .99 E…" at bounding box center [555, 437] width 297 height 194
click at [490, 459] on input "5" at bounding box center [488, 457] width 25 height 21
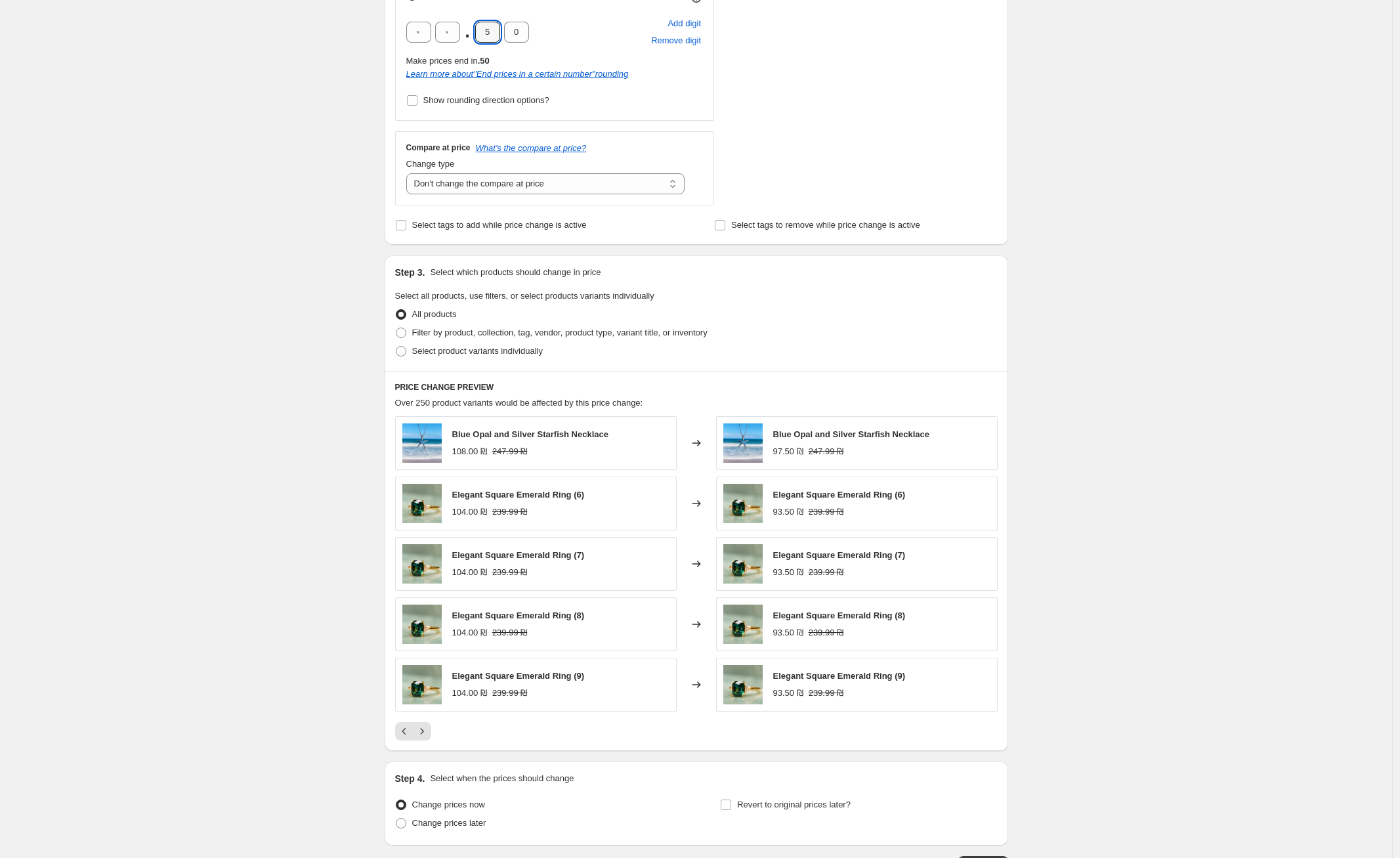
scroll to position [530, 0]
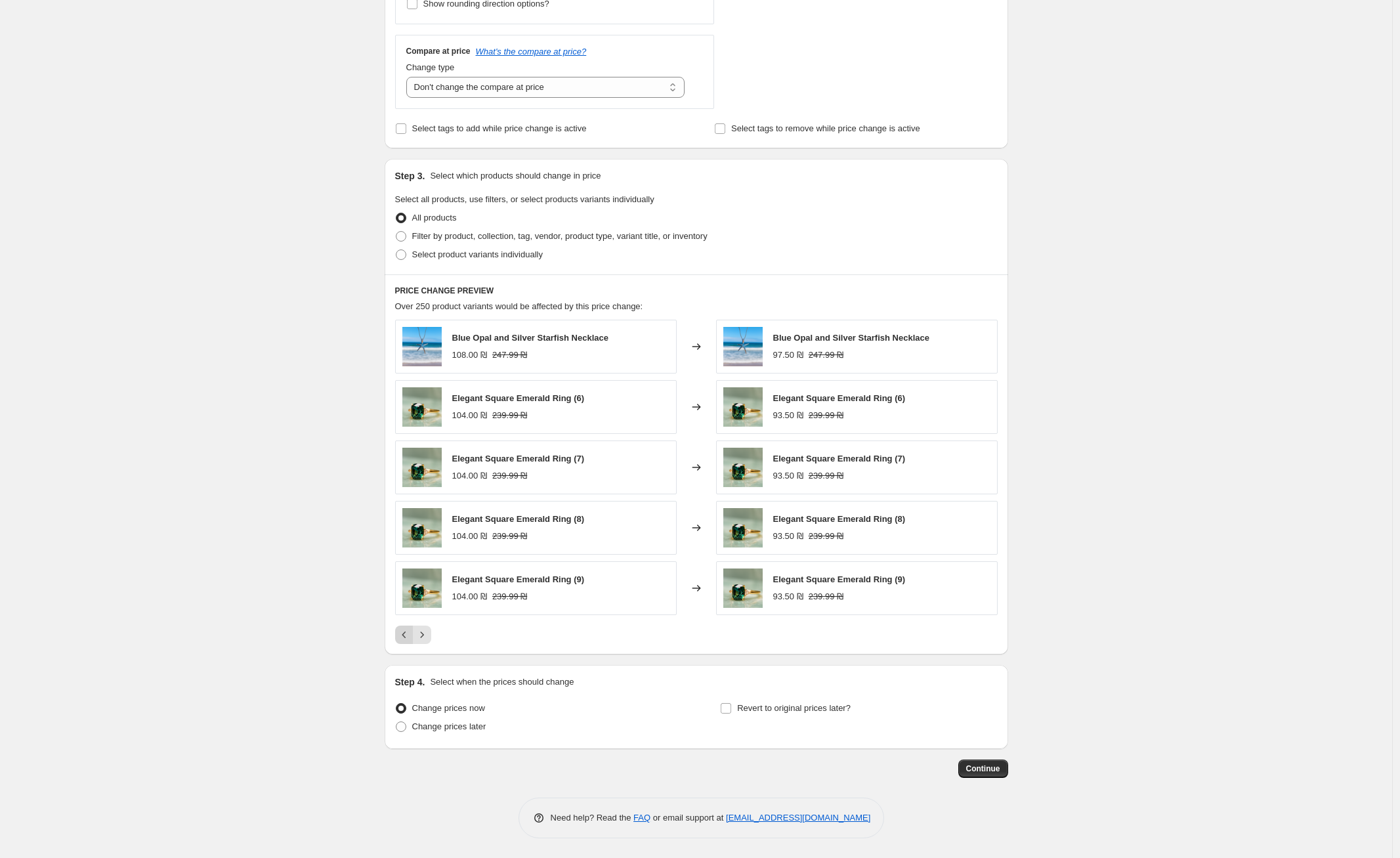
click at [408, 636] on icon "Previous" at bounding box center [404, 634] width 13 height 13
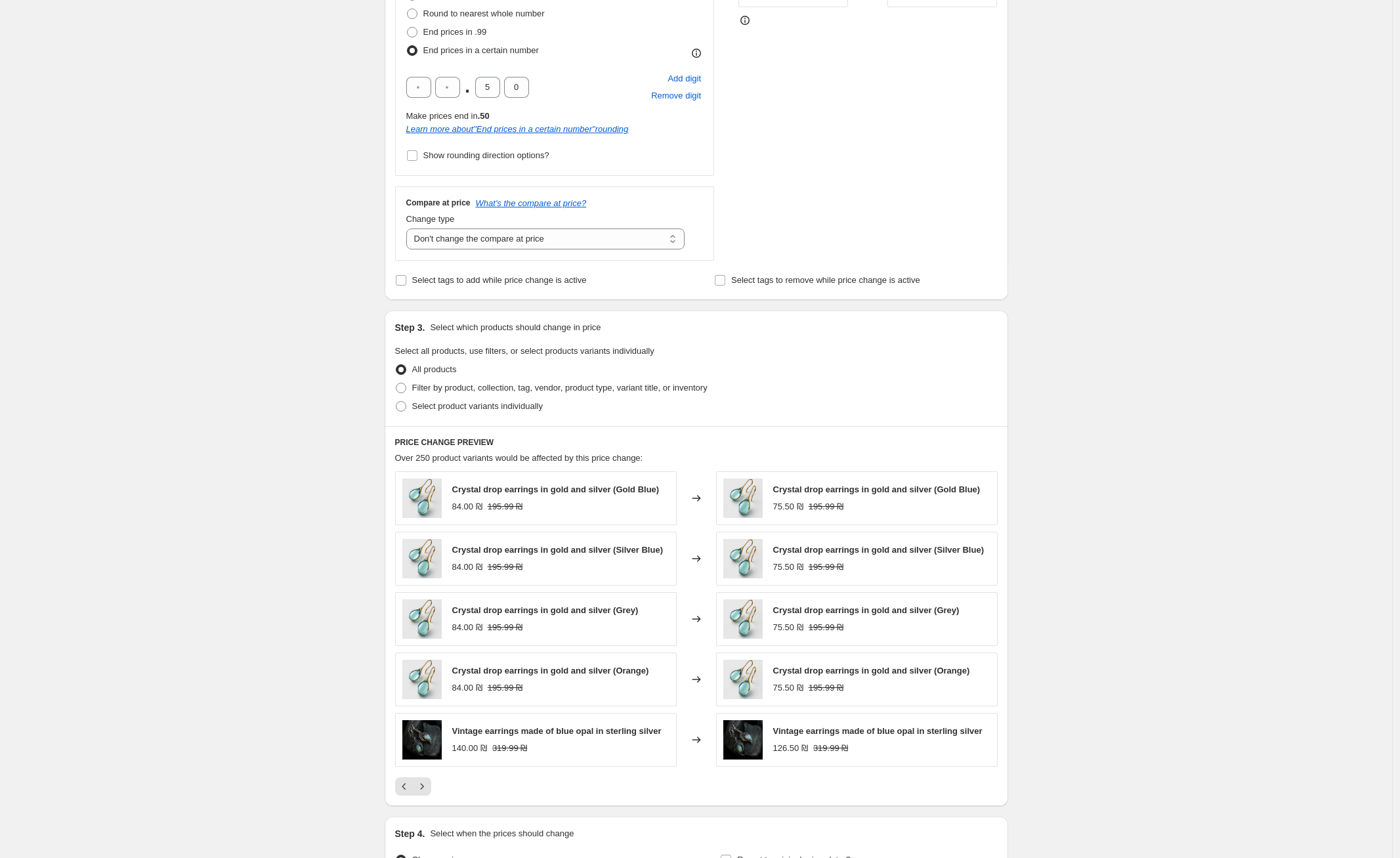
scroll to position [345, 0]
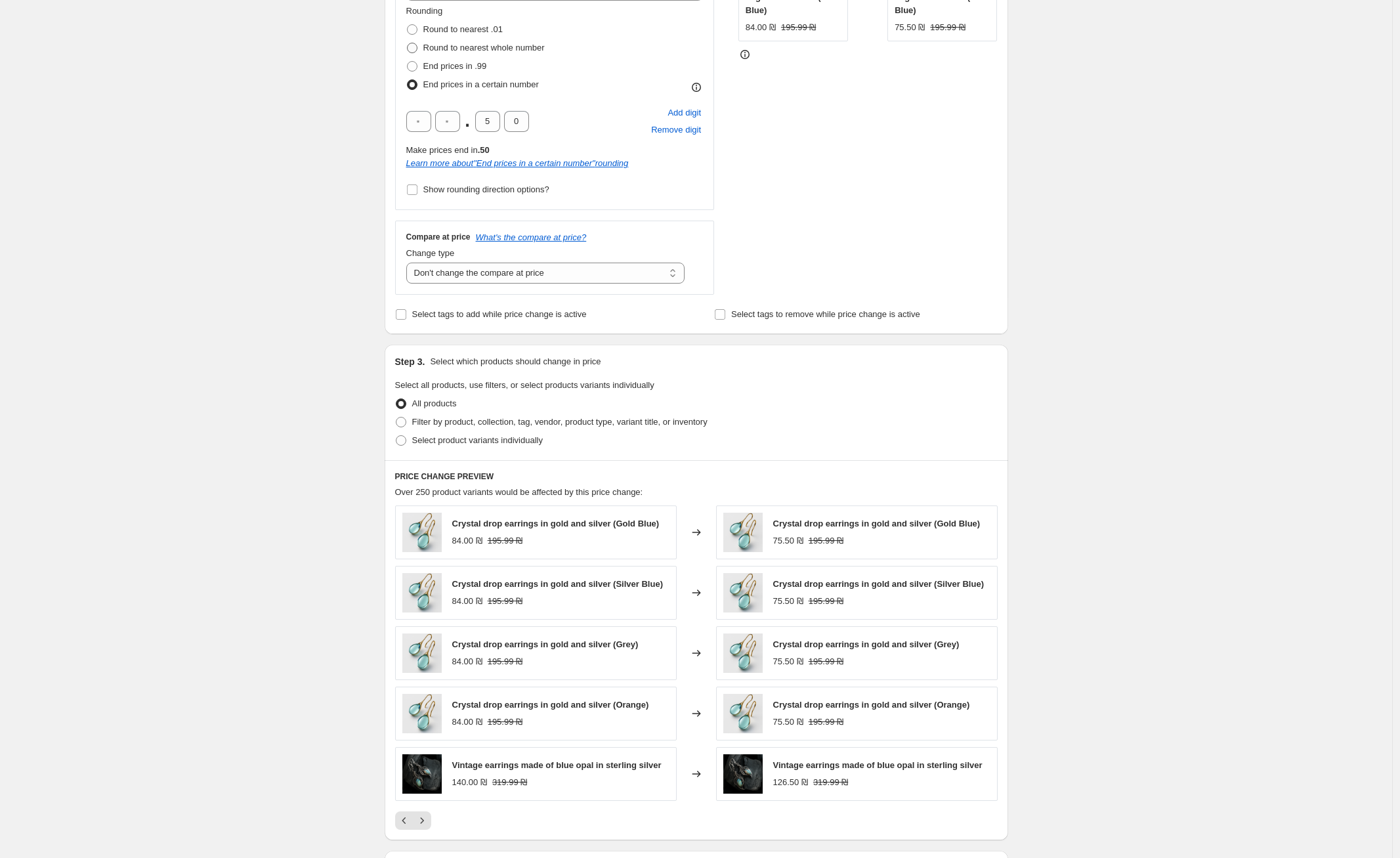
click at [490, 45] on span "Round to nearest whole number" at bounding box center [484, 47] width 121 height 10
click at [408, 44] on input "Round to nearest whole number" at bounding box center [407, 43] width 1 height 1
radio input "true"
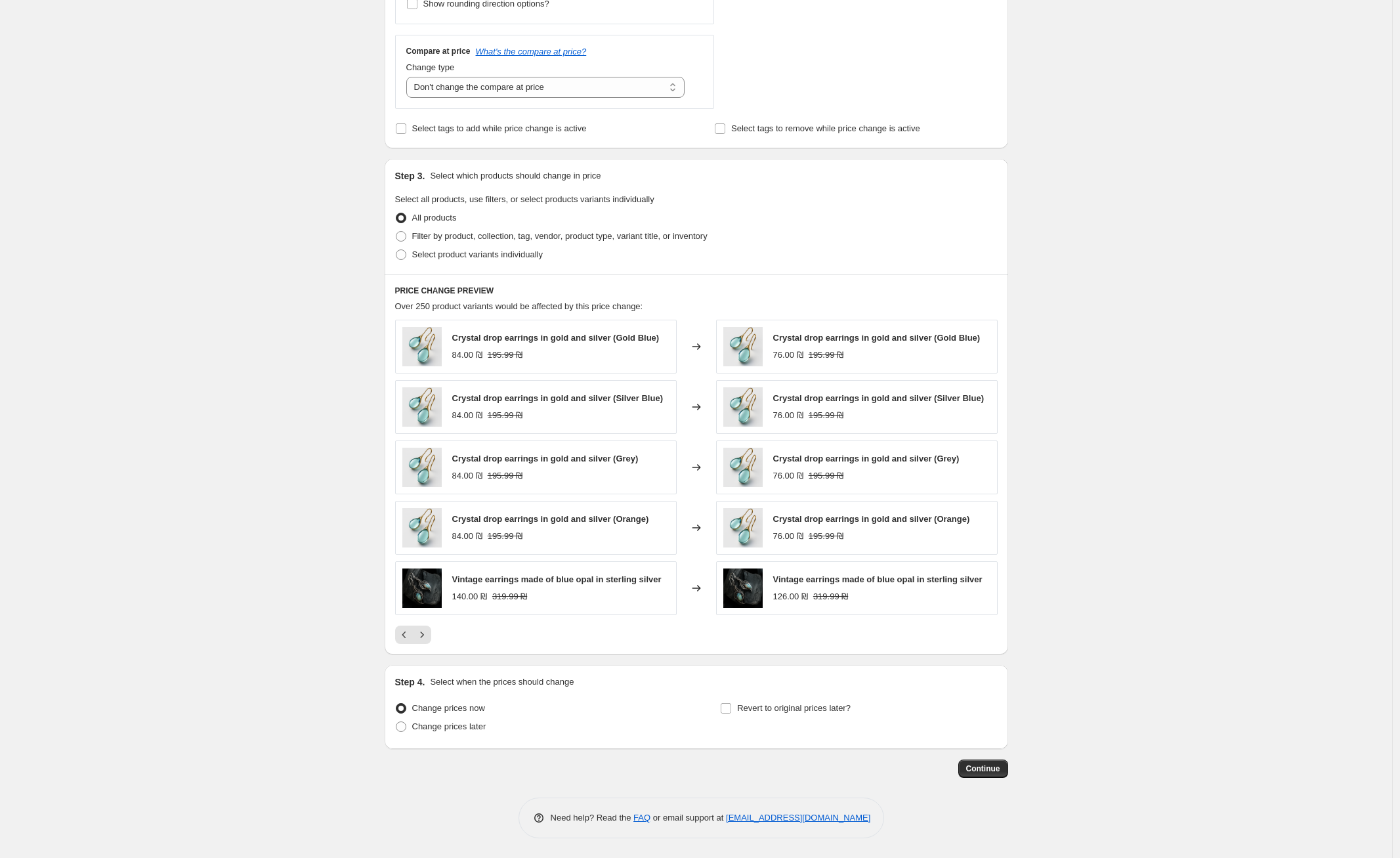
scroll to position [283, 0]
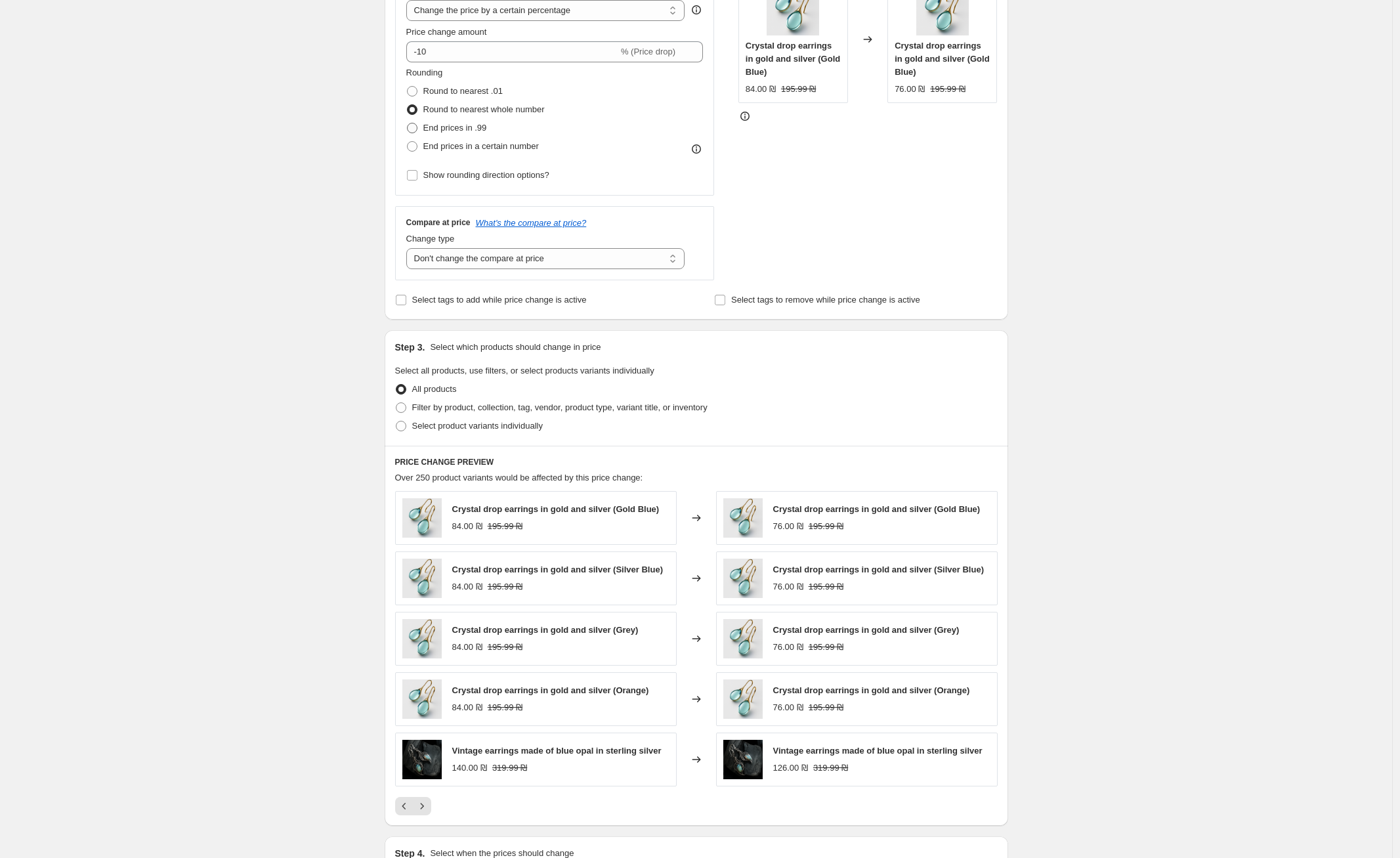
click at [466, 127] on span "End prices in .99" at bounding box center [454, 127] width 63 height 10
click at [408, 124] on input "End prices in .99" at bounding box center [407, 123] width 1 height 1
radio input "true"
click at [463, 94] on span "Round to nearest .01" at bounding box center [462, 91] width 79 height 10
click at [408, 86] on input "Round to nearest .01" at bounding box center [407, 86] width 1 height 1
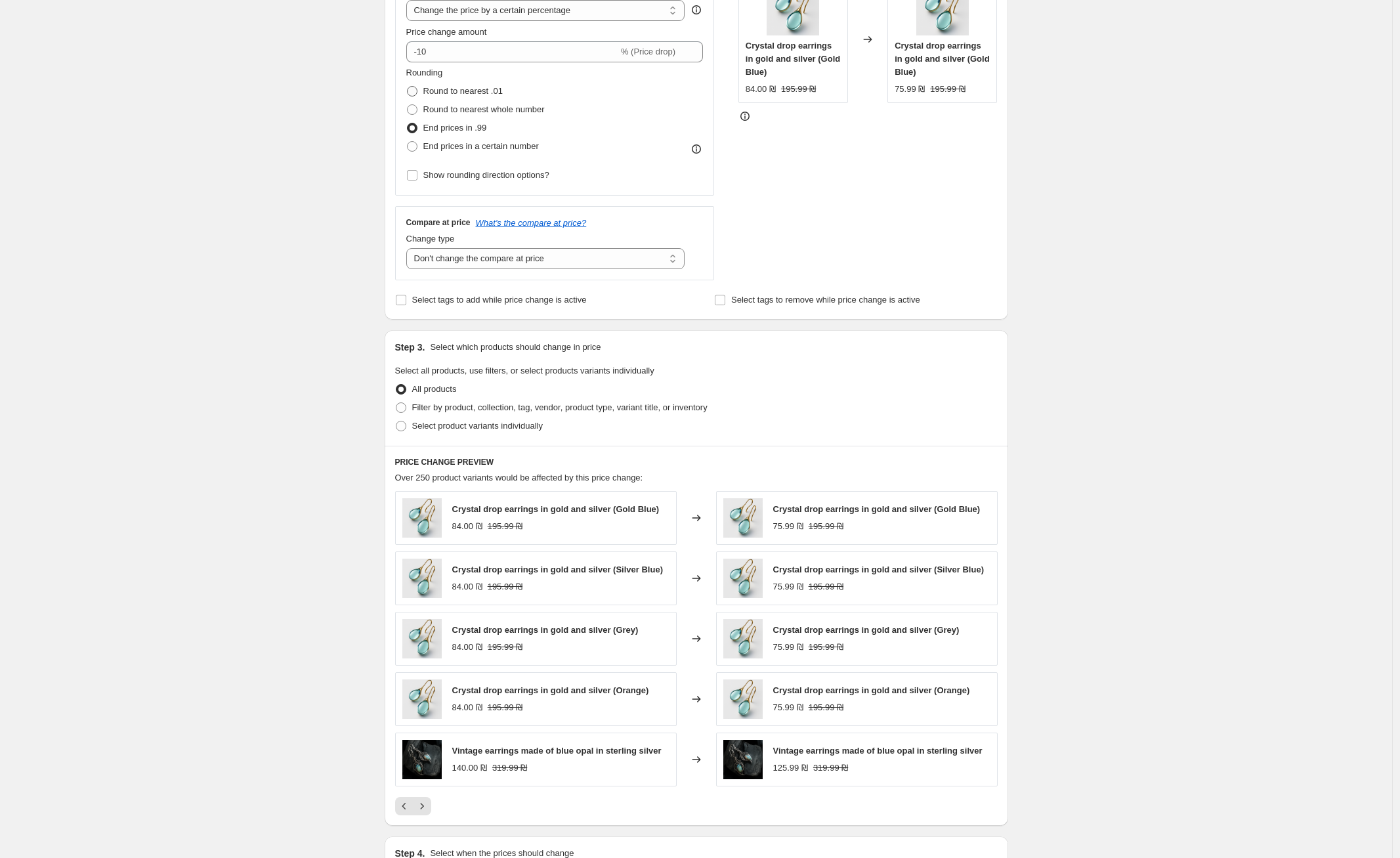
radio input "true"
click at [434, 808] on div at bounding box center [696, 806] width 603 height 19
click at [428, 809] on icon "Next" at bounding box center [421, 806] width 13 height 13
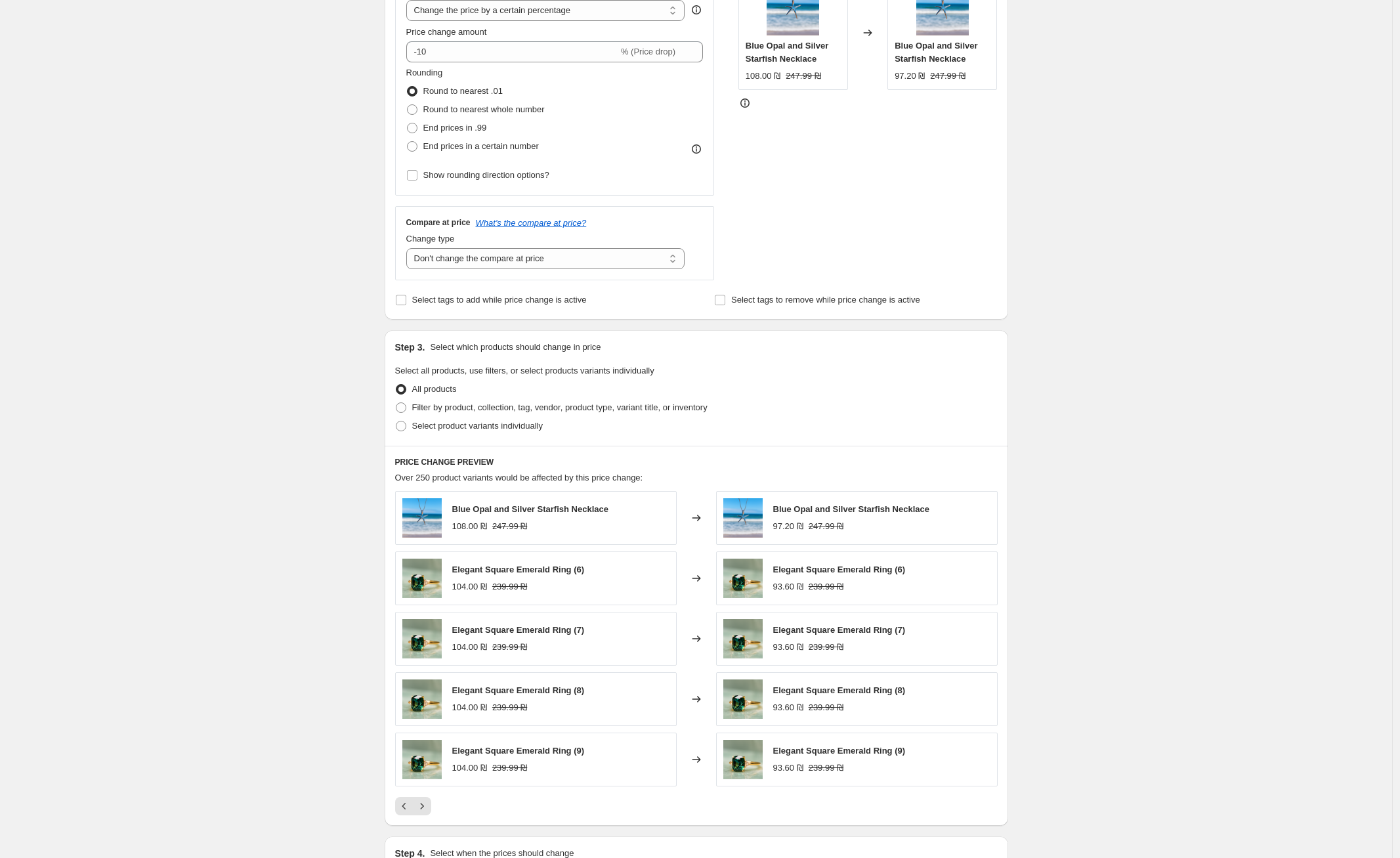
scroll to position [454, 0]
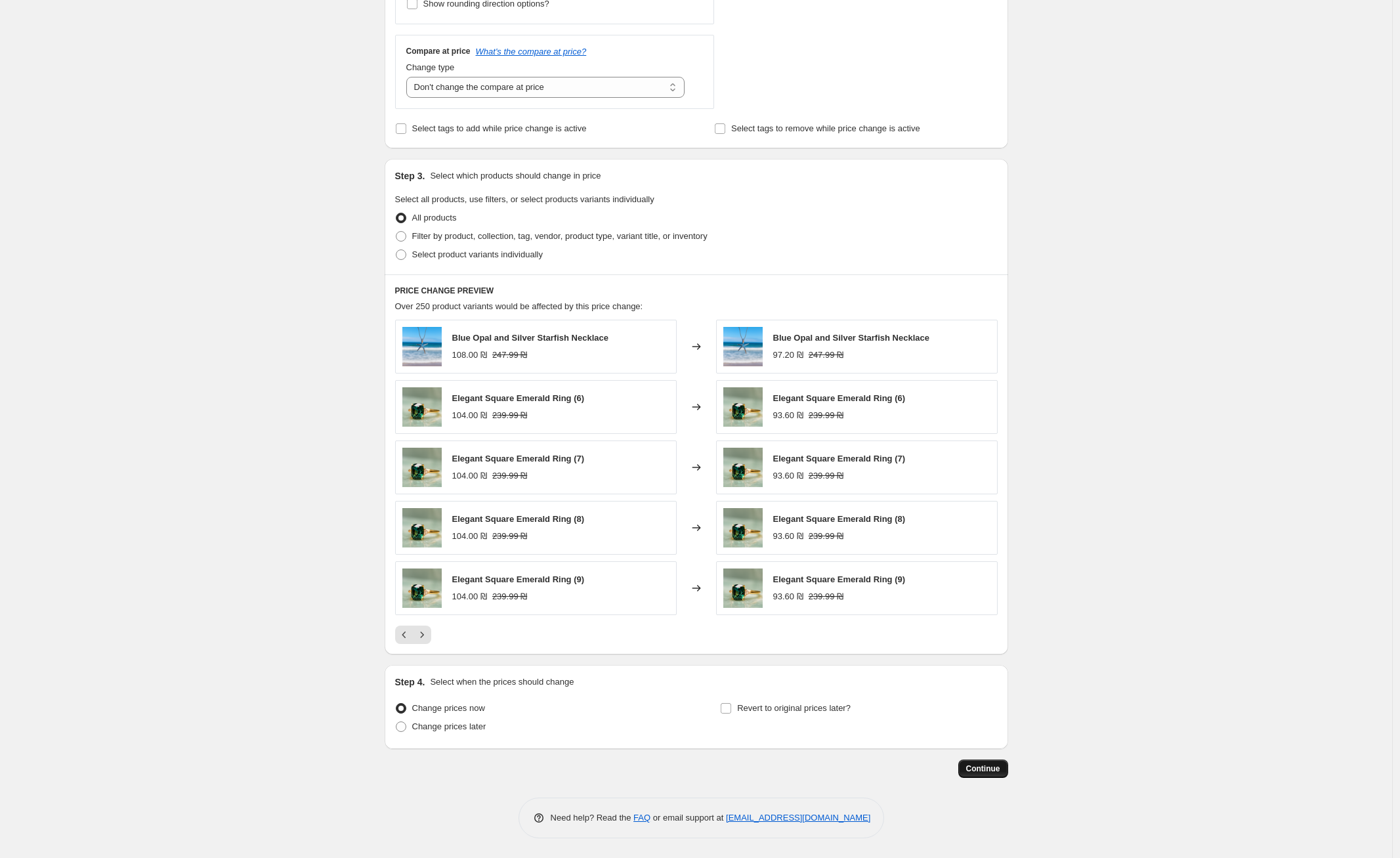
drag, startPoint x: 957, startPoint y: 755, endPoint x: 963, endPoint y: 767, distance: 13.4
click at [957, 755] on div "Step 1. Optionally give your price [MEDICAL_DATA] a title (eg "March 30% off sa…" at bounding box center [691, 181] width 634 height 1193
click at [963, 767] on button "Continue" at bounding box center [983, 769] width 50 height 19
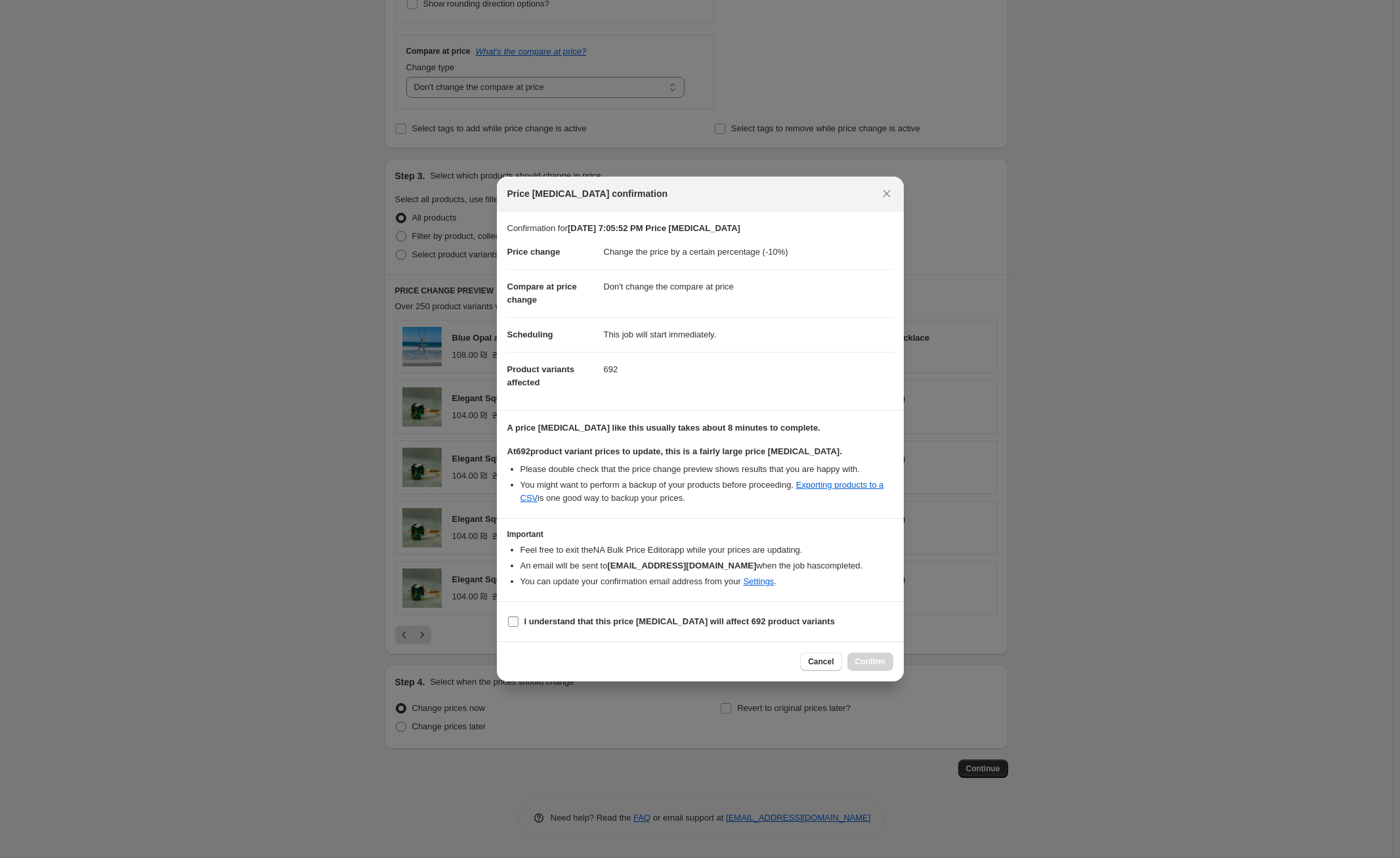
click at [657, 626] on b "I understand that this price [MEDICAL_DATA] will affect 692 product variants" at bounding box center [680, 621] width 311 height 10
click at [518, 626] on input "I understand that this price [MEDICAL_DATA] will affect 692 product variants" at bounding box center [513, 622] width 11 height 11
checkbox input "true"
click at [852, 653] on button "Confirm" at bounding box center [870, 662] width 46 height 19
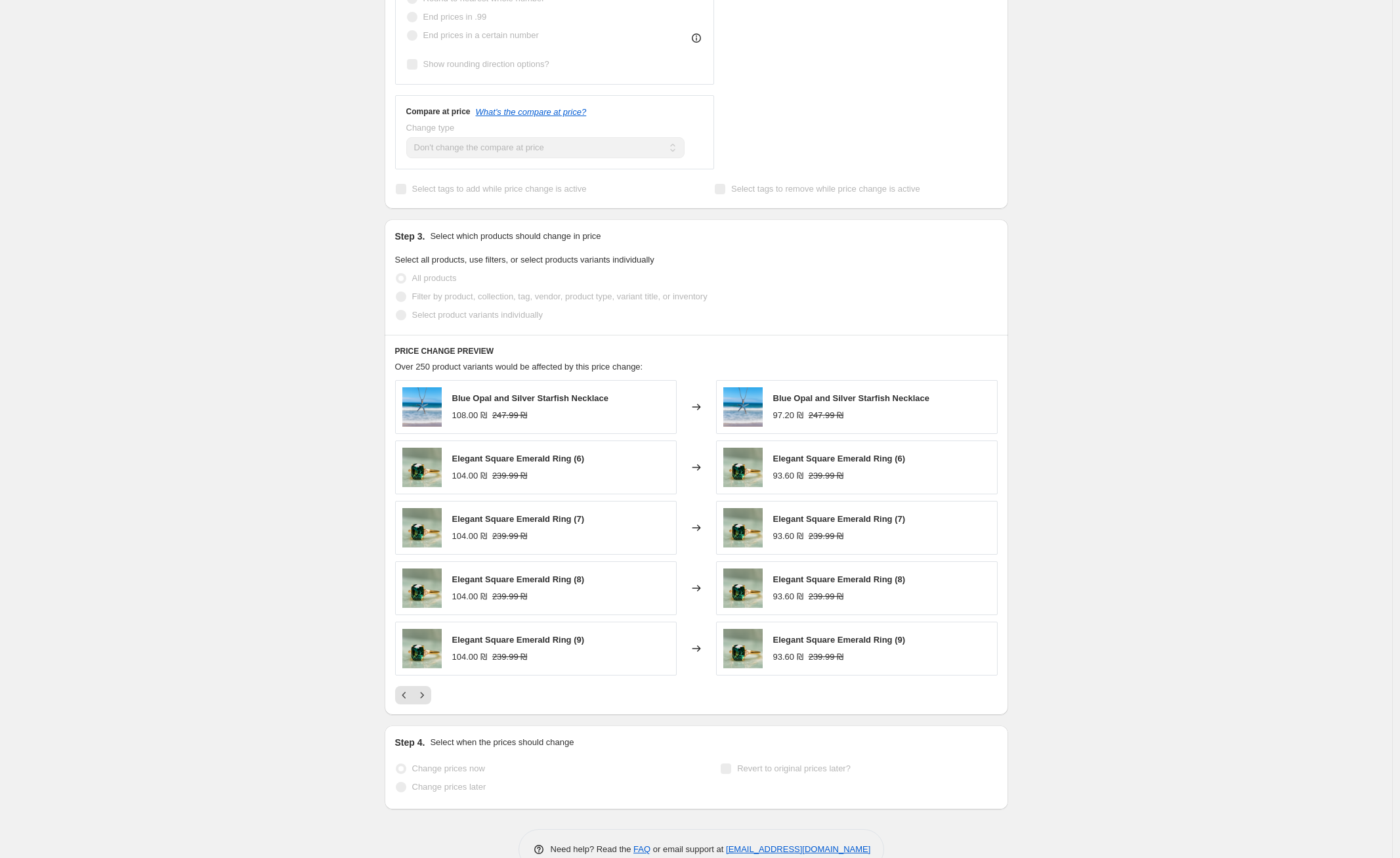
scroll to position [488, 0]
